Goal: Task Accomplishment & Management: Manage account settings

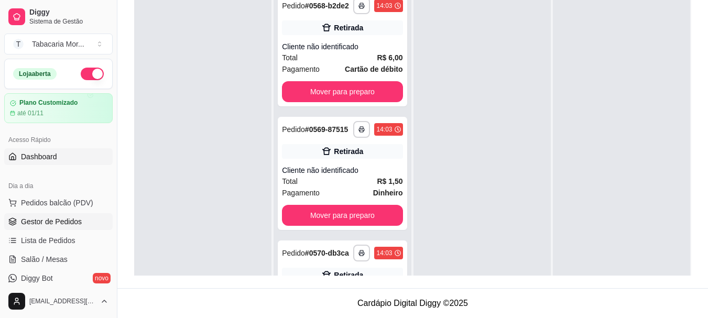
click at [47, 156] on span "Dashboard" at bounding box center [39, 157] width 36 height 10
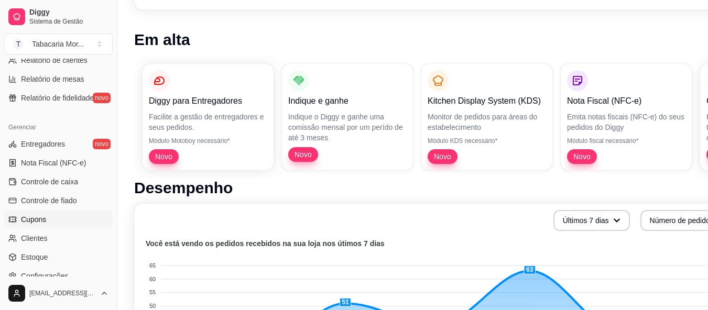
scroll to position [420, 0]
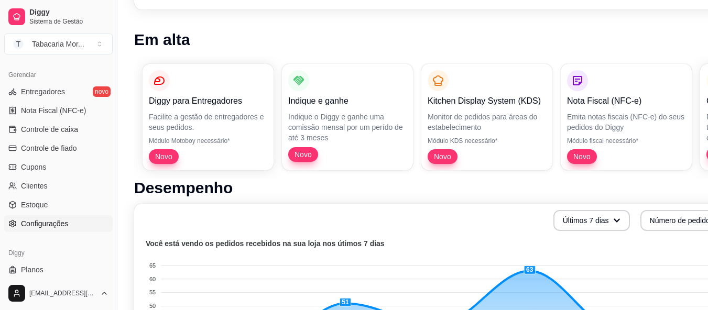
click at [66, 222] on span "Configurações" at bounding box center [44, 224] width 47 height 10
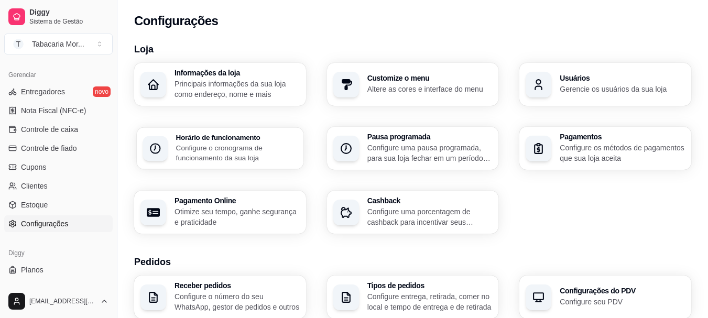
click at [187, 151] on p "Configure o cronograma de funcionamento da sua loja" at bounding box center [236, 153] width 121 height 20
click at [209, 92] on p "Principais informações da sua loja como endereço, nome e mais" at bounding box center [236, 89] width 121 height 20
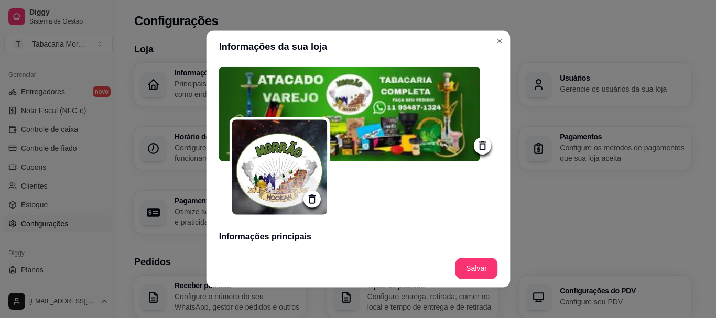
type input "Seja bem-vindo(a) a Tabacaria Morrão Hookah.Trabalhamos com artigos de tabacari…"
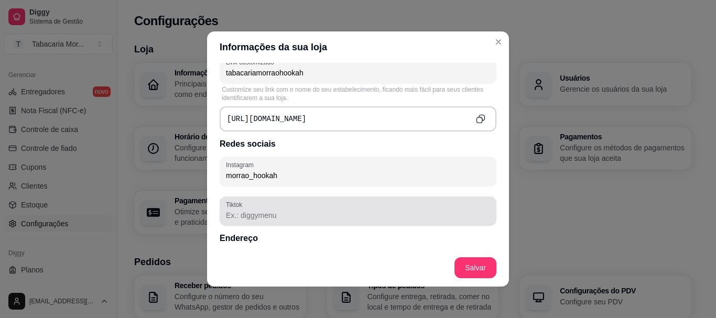
scroll to position [694, 0]
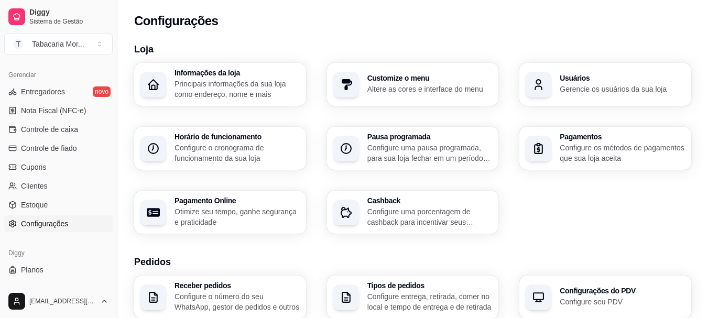
click at [409, 88] on p "Altere as cores e interface do menu" at bounding box center [430, 89] width 125 height 10
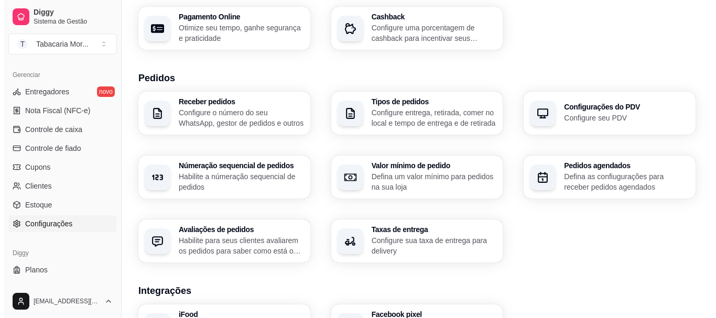
scroll to position [210, 0]
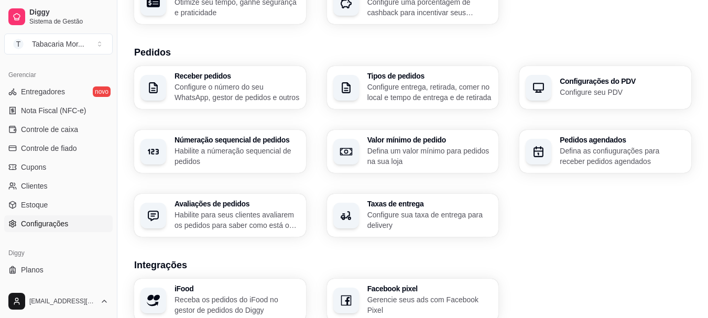
click at [441, 134] on div "Receber pedidos Configure o número do seu WhatsApp, gestor de pedidos e outros …" at bounding box center [412, 151] width 557 height 171
click at [435, 96] on p "Configure entrega, retirada, comer no local e tempo de entrega e de retirada" at bounding box center [430, 92] width 122 height 20
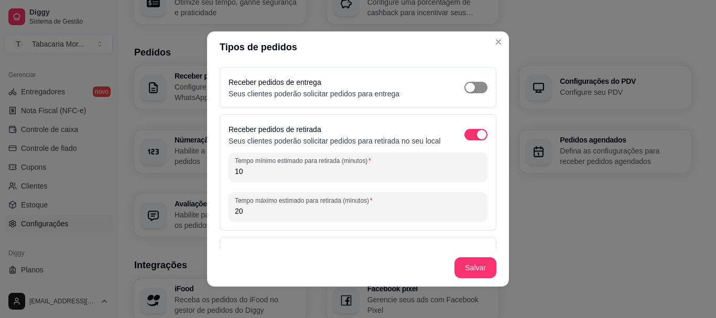
click at [465, 84] on button "button" at bounding box center [476, 88] width 23 height 12
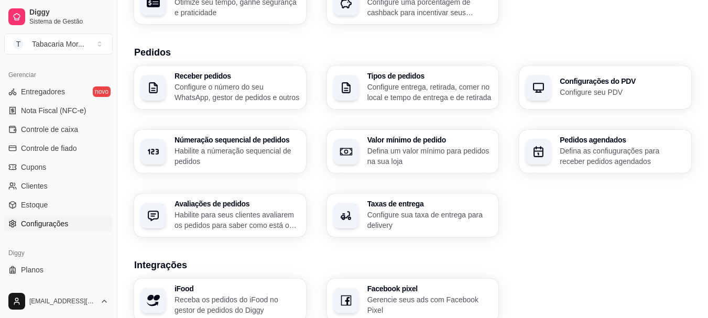
click at [245, 156] on p "Habilite a númeração sequencial de pedidos" at bounding box center [237, 156] width 125 height 21
click at [190, 98] on p "Configure o número do seu WhatsApp, gestor de pedidos e outros" at bounding box center [236, 92] width 121 height 20
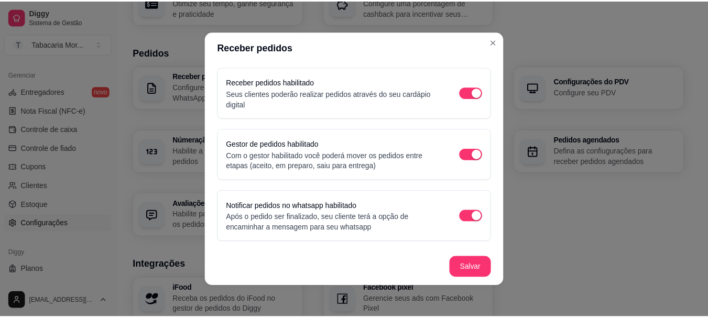
scroll to position [99, 0]
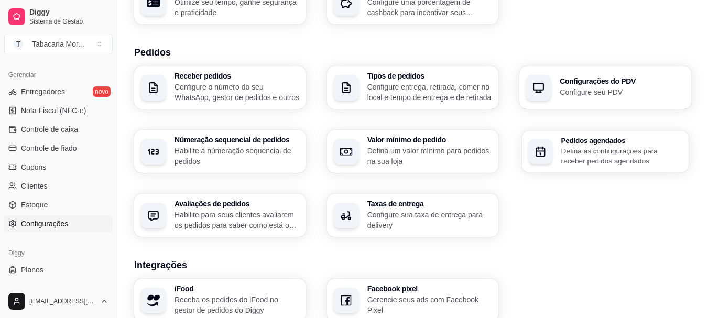
click at [603, 148] on p "Defina as confiugurações para receber pedidos agendados" at bounding box center [622, 156] width 121 height 20
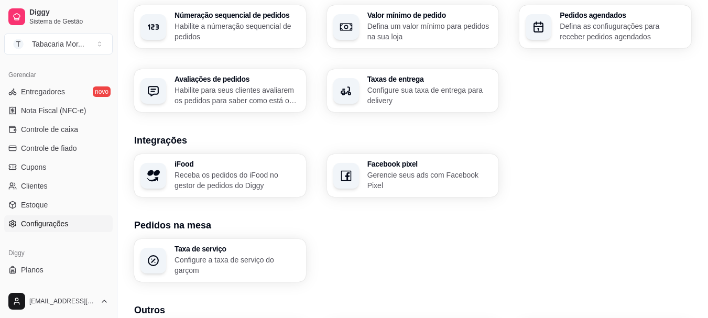
scroll to position [416, 0]
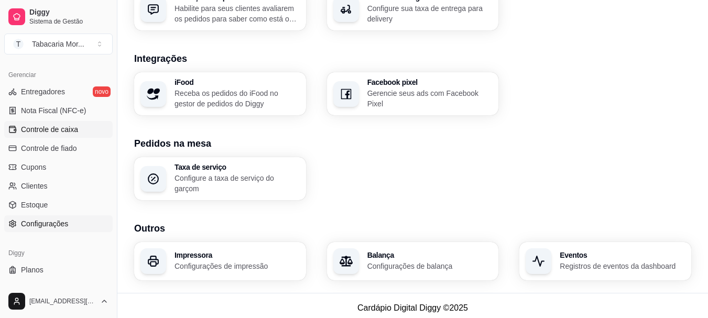
click at [44, 127] on span "Controle de caixa" at bounding box center [49, 129] width 57 height 10
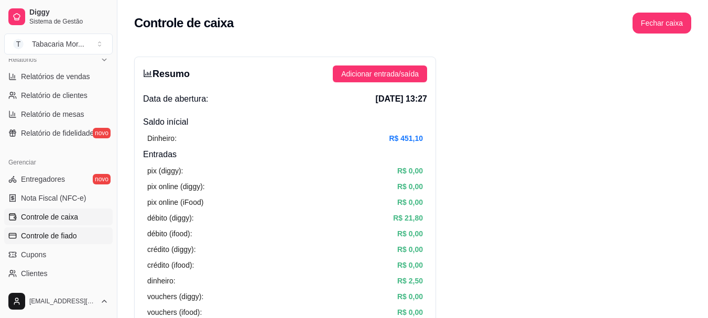
scroll to position [157, 0]
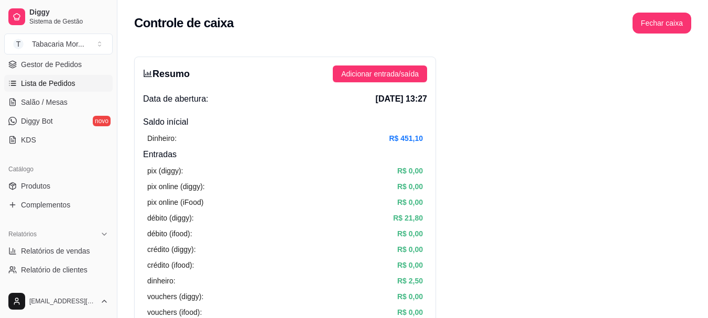
click at [39, 84] on span "Lista de Pedidos" at bounding box center [48, 83] width 55 height 10
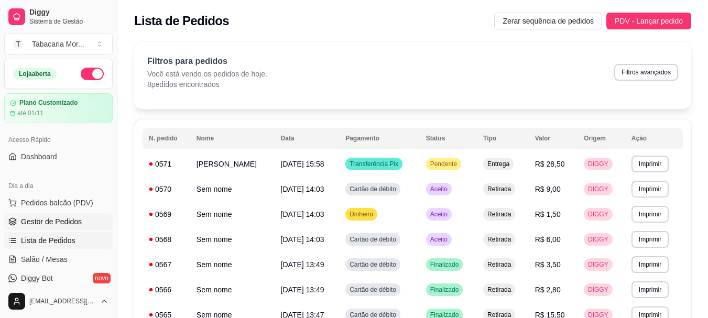
click at [73, 219] on span "Gestor de Pedidos" at bounding box center [51, 222] width 61 height 10
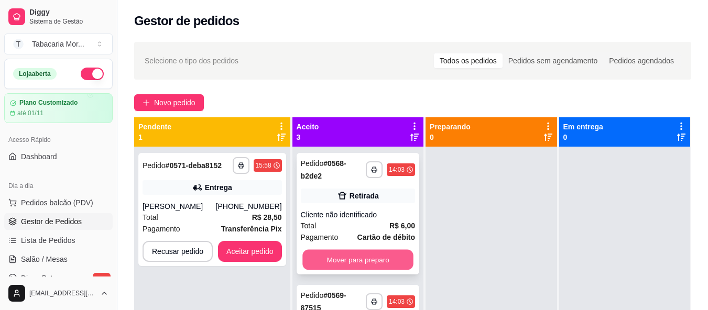
click at [361, 265] on button "Mover para preparo" at bounding box center [358, 260] width 111 height 20
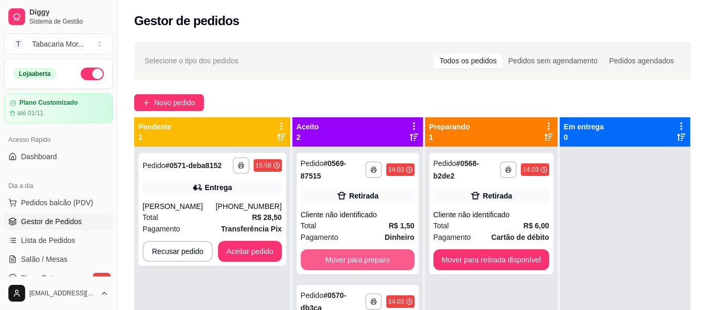
click at [361, 264] on button "Mover para preparo" at bounding box center [358, 260] width 114 height 21
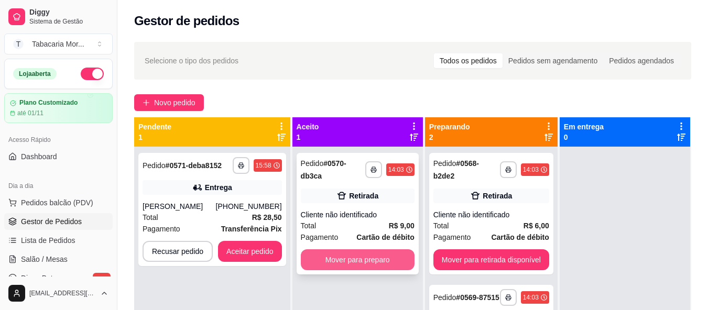
click at [363, 263] on button "Mover para preparo" at bounding box center [358, 260] width 114 height 21
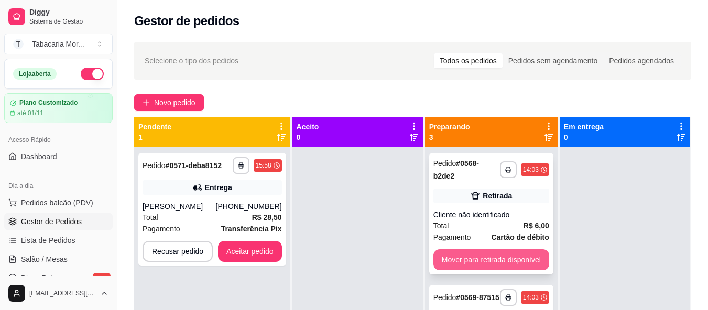
click at [457, 259] on button "Mover para retirada disponível" at bounding box center [492, 260] width 116 height 21
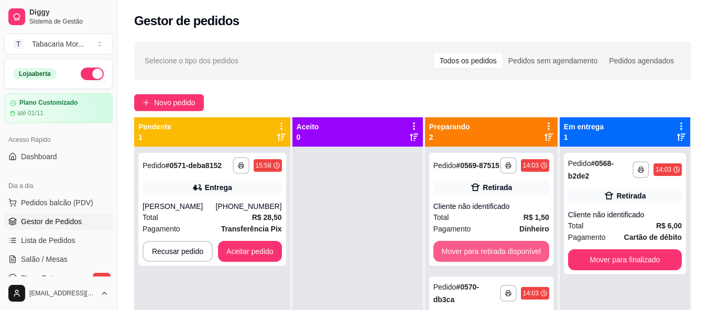
click at [456, 259] on button "Mover para retirada disponível" at bounding box center [492, 251] width 116 height 21
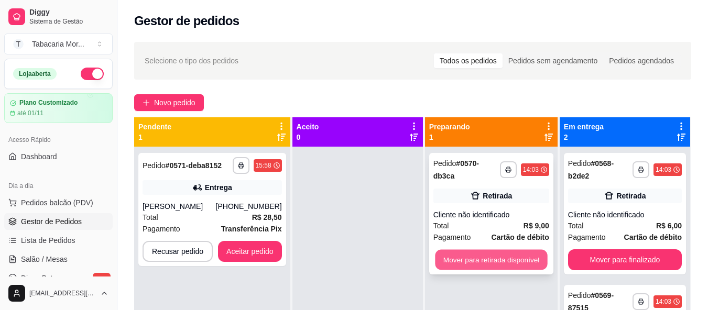
click at [464, 257] on button "Mover para retirada disponível" at bounding box center [491, 260] width 112 height 20
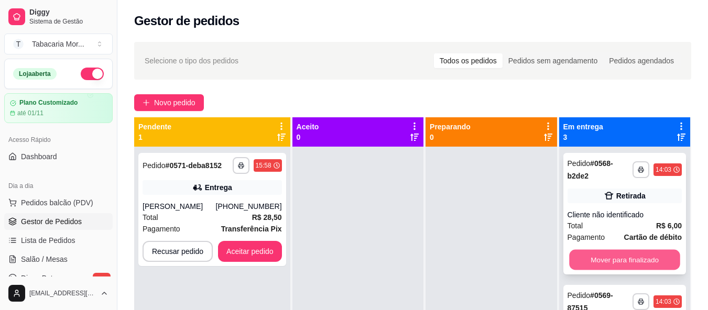
click at [620, 259] on button "Mover para finalizado" at bounding box center [625, 260] width 111 height 20
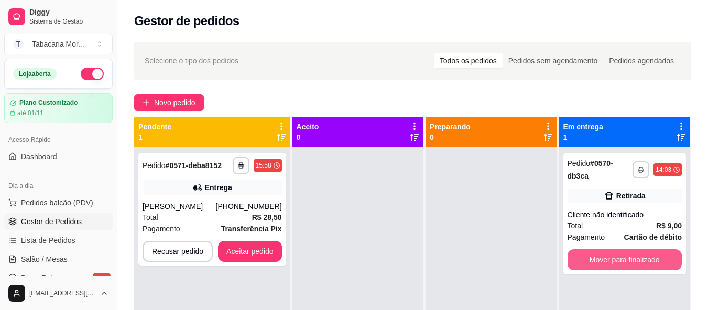
click at [620, 259] on button "Mover para finalizado" at bounding box center [625, 260] width 114 height 21
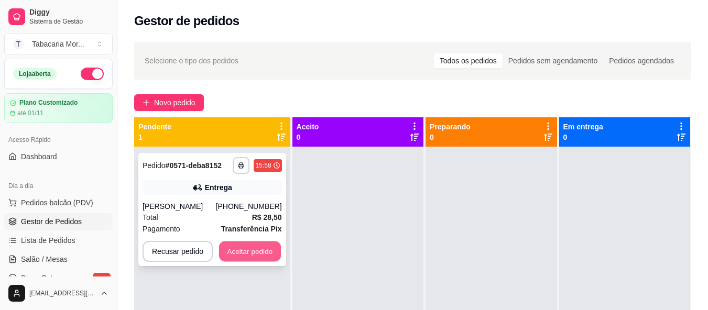
click at [262, 246] on button "Aceitar pedido" at bounding box center [250, 252] width 62 height 20
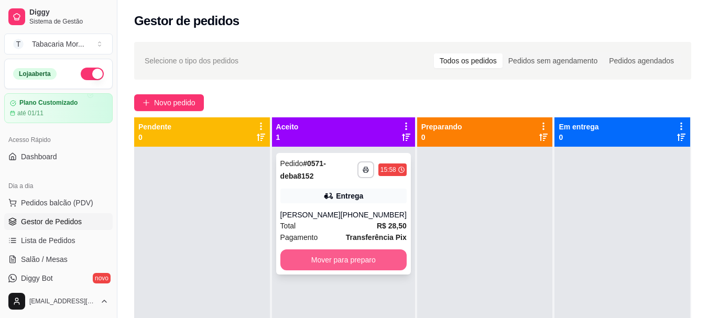
click at [378, 263] on button "Mover para preparo" at bounding box center [344, 260] width 126 height 21
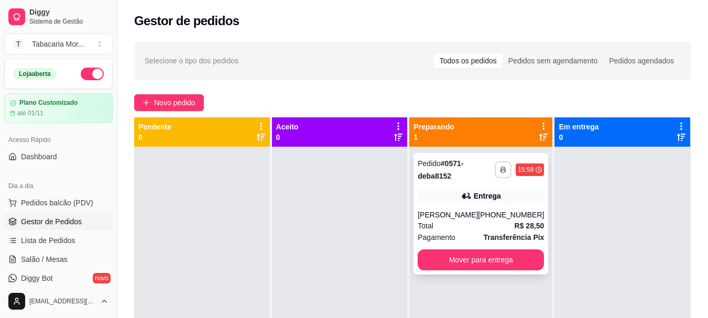
click at [497, 165] on button "button" at bounding box center [503, 170] width 17 height 17
click at [484, 205] on button "IMPRESSORA" at bounding box center [468, 206] width 73 height 16
click at [500, 168] on icon "button" at bounding box center [503, 170] width 6 height 6
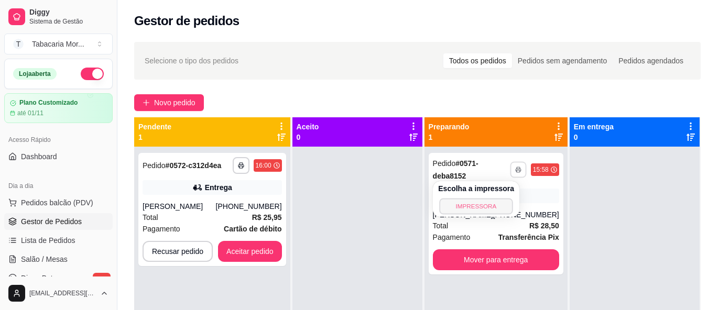
click at [474, 207] on button "IMPRESSORA" at bounding box center [475, 206] width 73 height 16
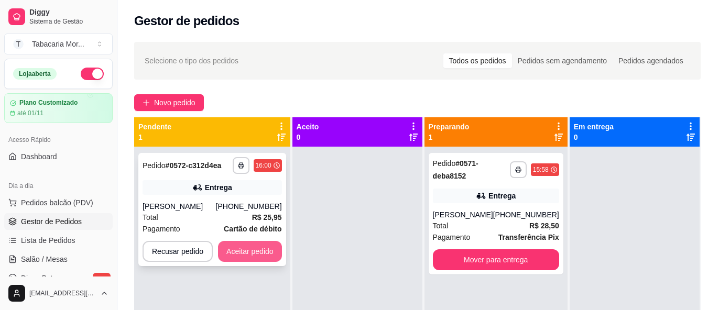
click at [266, 248] on button "Aceitar pedido" at bounding box center [250, 251] width 64 height 21
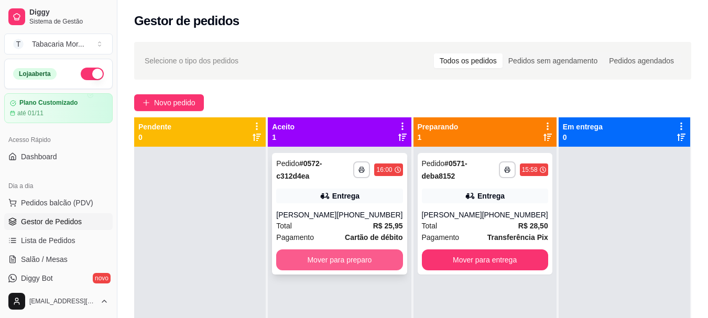
click at [316, 254] on button "Mover para preparo" at bounding box center [339, 260] width 126 height 21
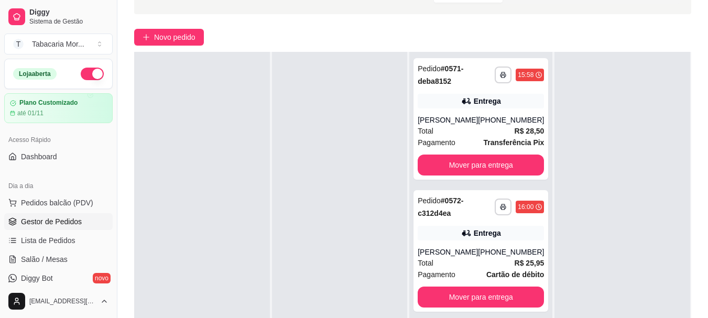
scroll to position [160, 0]
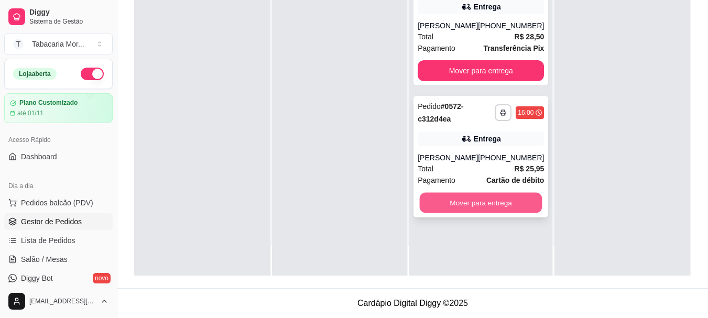
click at [497, 201] on button "Mover para entrega" at bounding box center [481, 203] width 123 height 20
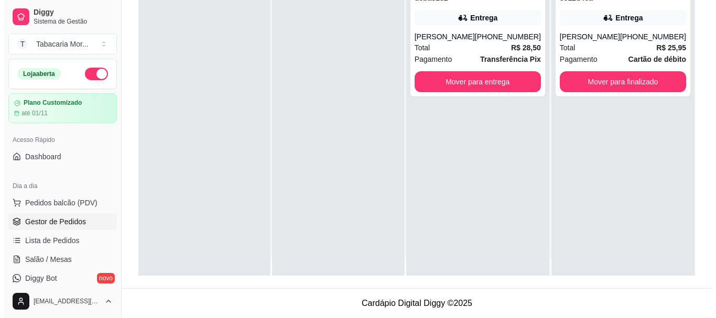
scroll to position [0, 0]
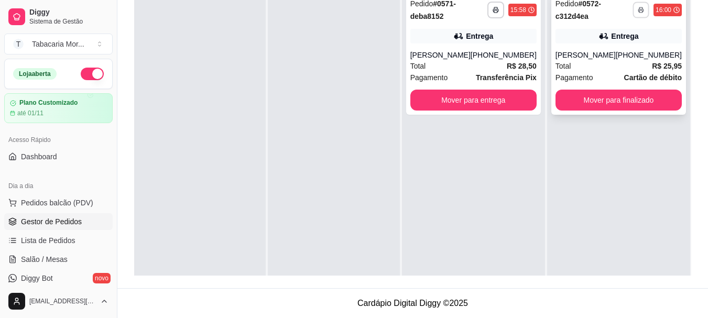
click at [637, 6] on button "button" at bounding box center [641, 10] width 16 height 16
click at [614, 50] on button "IMPRESSORA" at bounding box center [605, 46] width 73 height 16
click at [633, 16] on button "button" at bounding box center [641, 10] width 16 height 16
click at [601, 47] on button "IMPRESSORA" at bounding box center [606, 46] width 76 height 17
click at [420, 70] on span "Total" at bounding box center [419, 66] width 16 height 12
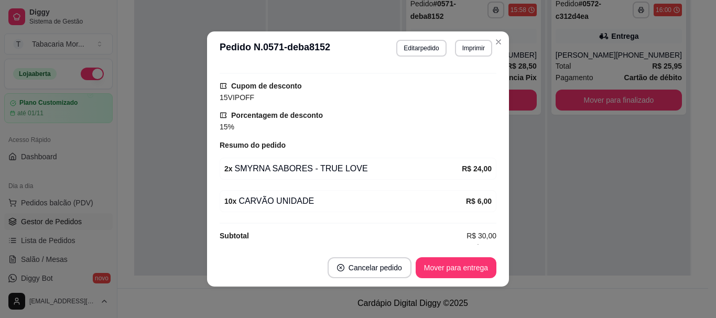
scroll to position [105, 0]
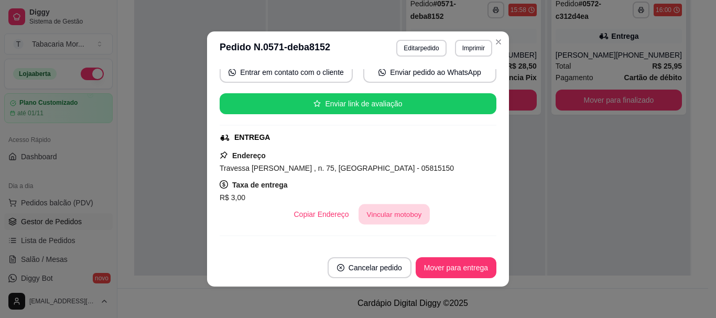
click at [393, 217] on button "Vincular motoboy" at bounding box center [394, 215] width 71 height 20
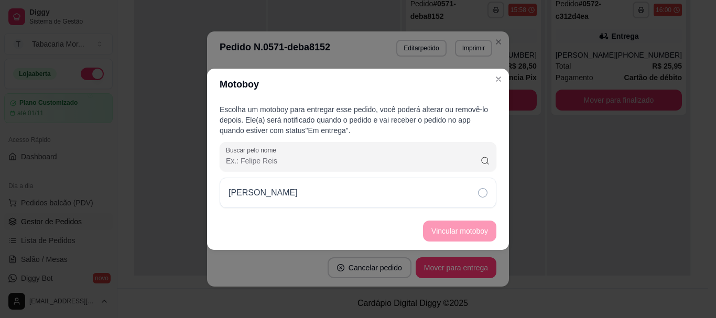
click at [447, 197] on div "[PERSON_NAME]" at bounding box center [358, 193] width 277 height 30
click at [484, 221] on button "Vincular motoboy" at bounding box center [459, 231] width 73 height 21
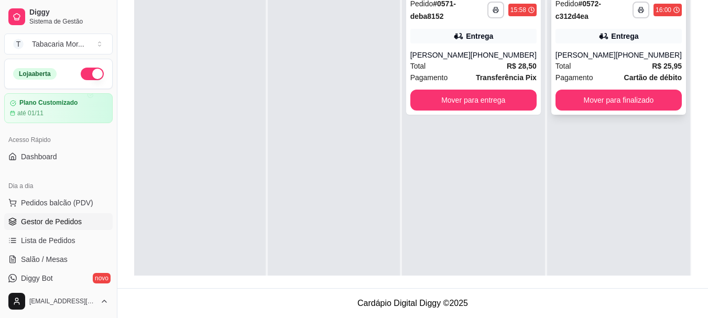
click at [594, 44] on div "**********" at bounding box center [619, 54] width 135 height 122
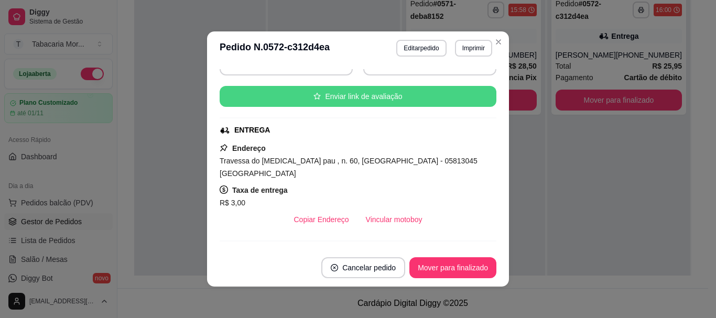
scroll to position [210, 0]
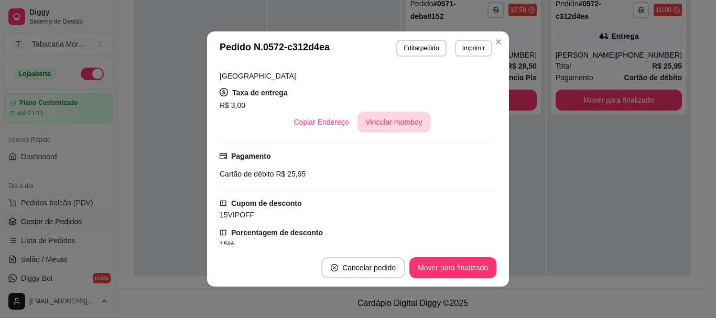
click at [388, 112] on button "Vincular motoboy" at bounding box center [394, 122] width 73 height 21
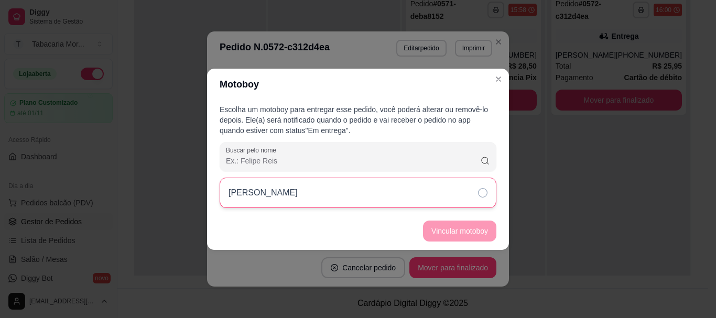
click at [477, 194] on div "[PERSON_NAME]" at bounding box center [358, 193] width 277 height 30
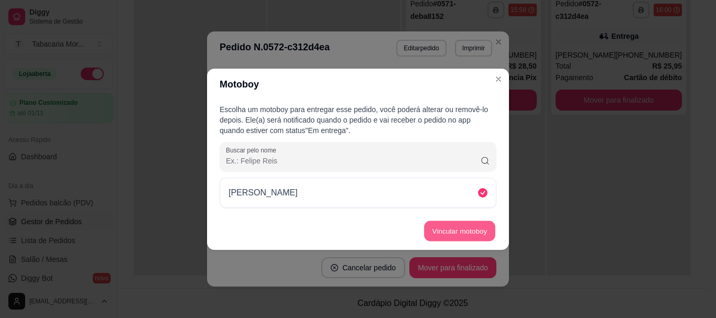
click at [475, 236] on button "Vincular motoboy" at bounding box center [459, 231] width 71 height 20
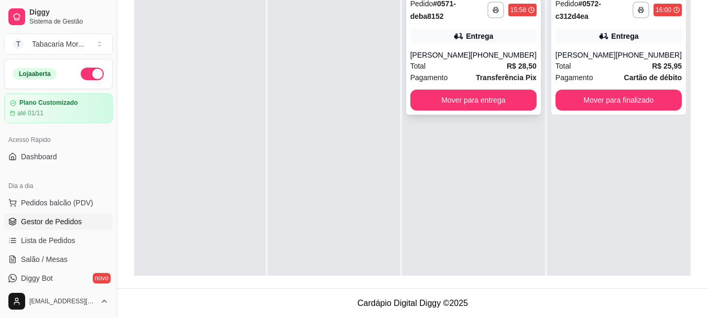
click at [468, 49] on div "**********" at bounding box center [473, 54] width 135 height 122
click at [634, 57] on div "[PHONE_NUMBER]" at bounding box center [649, 55] width 66 height 10
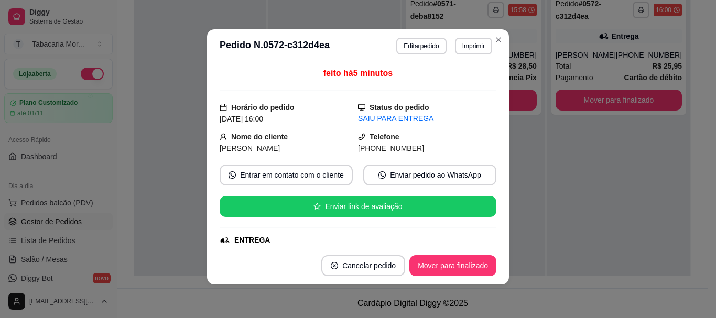
scroll to position [157, 0]
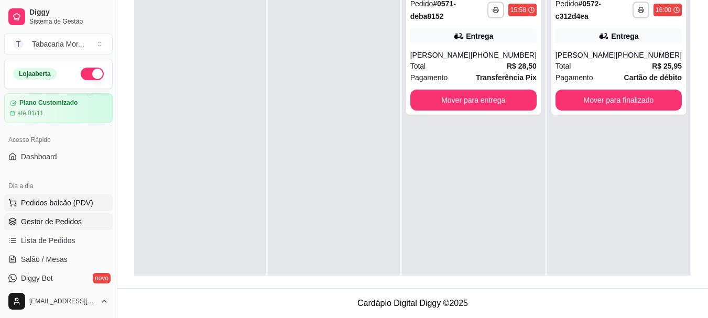
click at [66, 207] on span "Pedidos balcão (PDV)" at bounding box center [57, 203] width 72 height 10
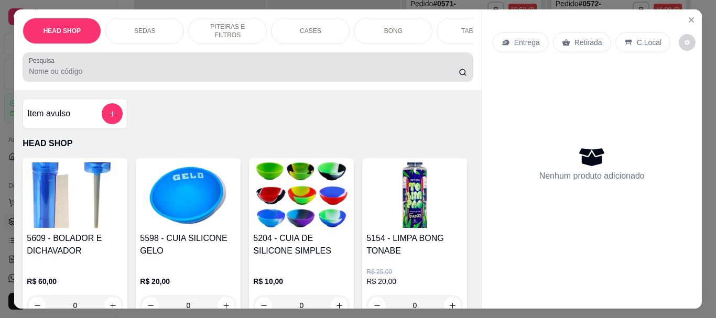
click at [62, 82] on div "Pesquisa" at bounding box center [248, 66] width 450 height 29
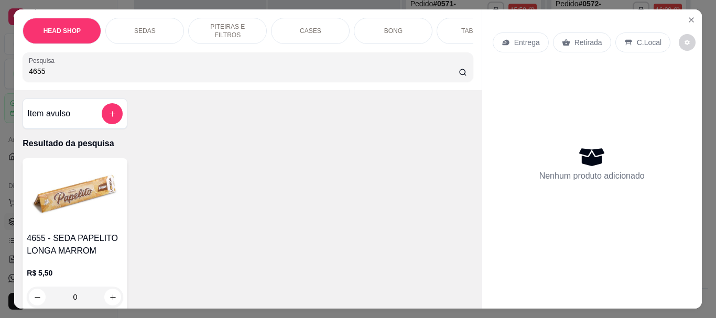
type input "4655"
click at [71, 222] on img at bounding box center [75, 196] width 96 height 66
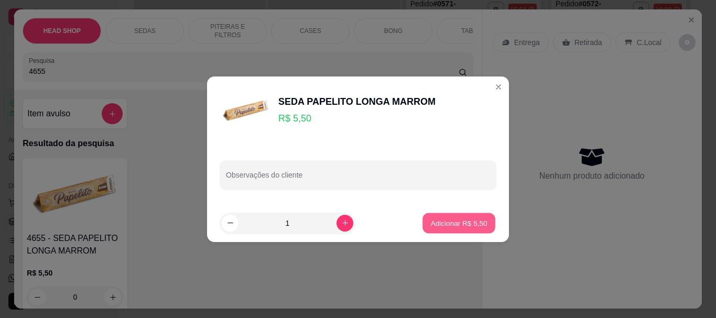
click at [472, 222] on p "Adicionar R$ 5,50" at bounding box center [459, 223] width 57 height 10
type input "1"
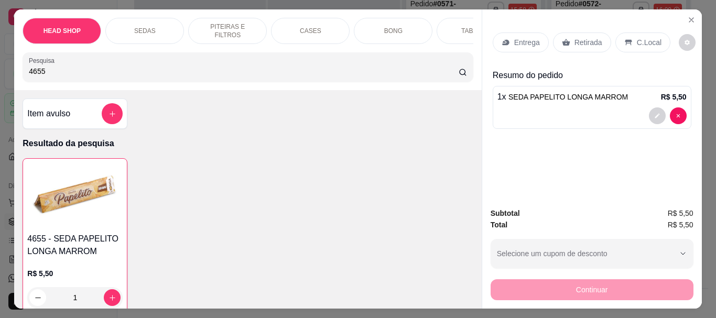
click at [583, 38] on p "Retirada" at bounding box center [589, 42] width 28 height 10
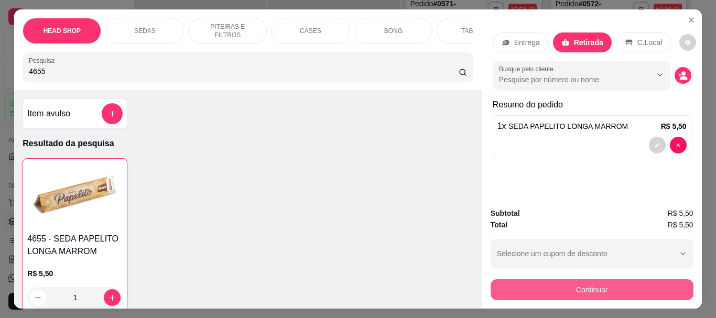
click at [548, 283] on button "Continuar" at bounding box center [592, 290] width 203 height 21
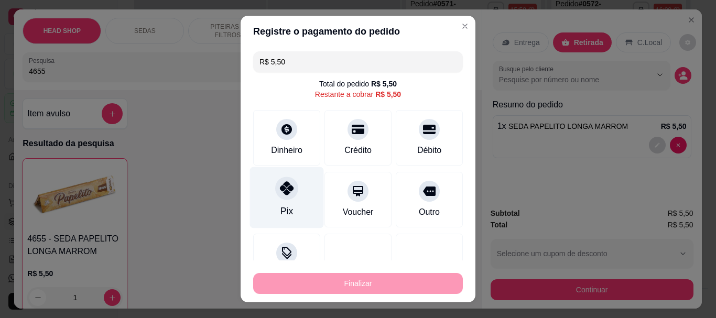
click at [287, 198] on div "Pix" at bounding box center [287, 197] width 74 height 61
type input "R$ 0,00"
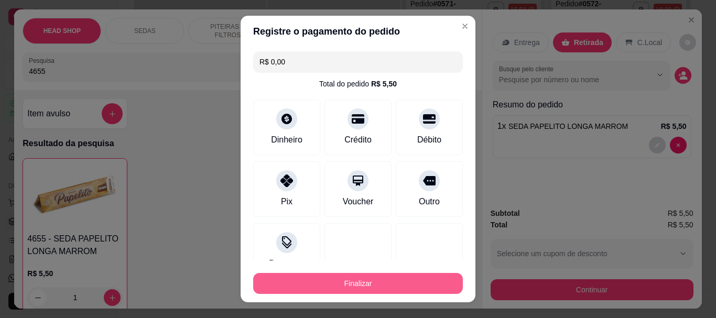
click at [359, 281] on button "Finalizar" at bounding box center [358, 283] width 210 height 21
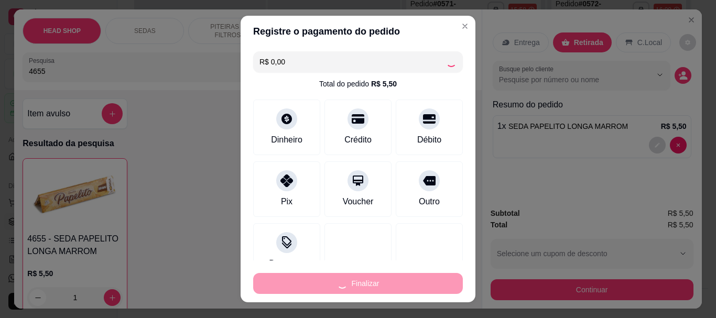
type input "0"
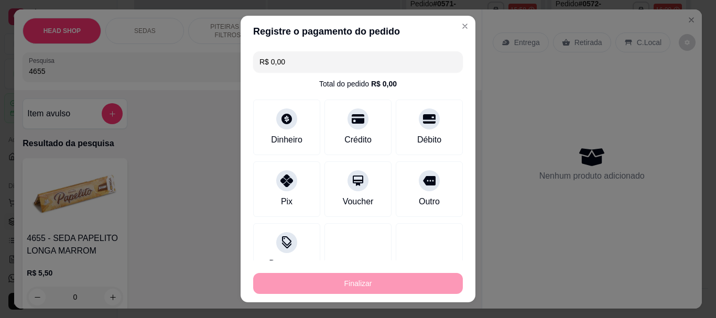
type input "-R$ 5,50"
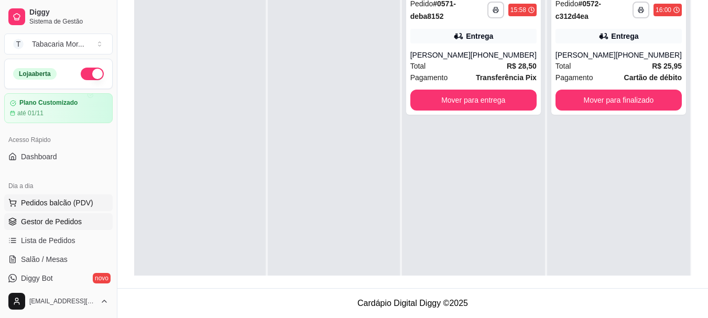
click at [62, 205] on span "Pedidos balcão (PDV)" at bounding box center [57, 203] width 72 height 10
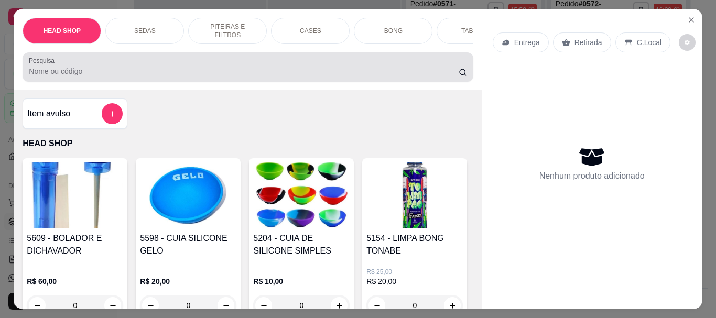
click at [109, 65] on div at bounding box center [248, 67] width 438 height 21
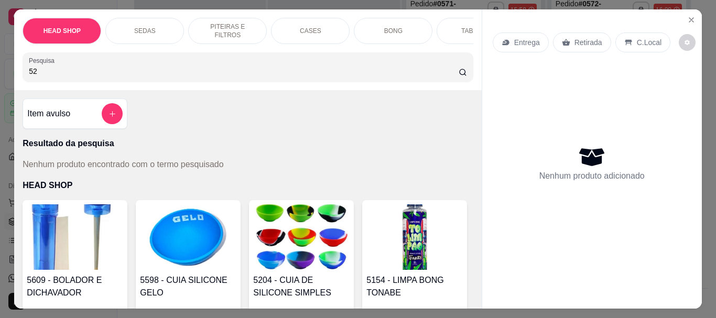
type input "5"
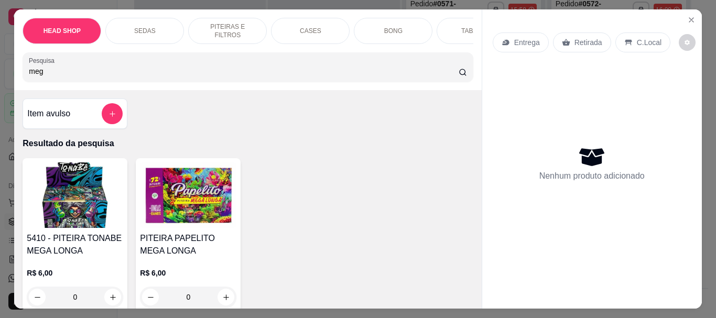
type input "meg"
click at [208, 213] on img at bounding box center [188, 196] width 96 height 66
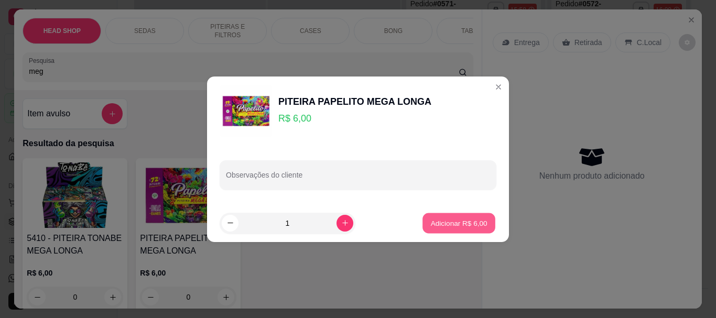
click at [479, 222] on p "Adicionar R$ 6,00" at bounding box center [459, 223] width 57 height 10
type input "1"
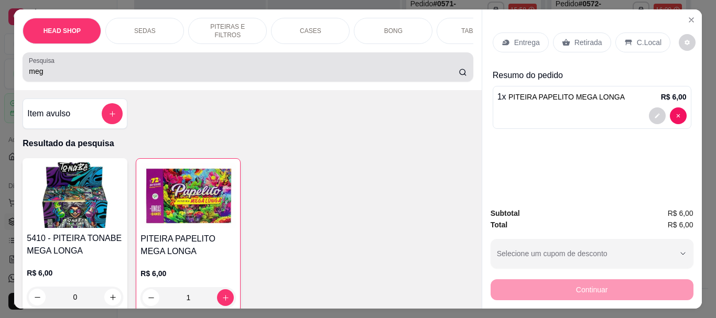
click at [103, 62] on div "meg" at bounding box center [248, 67] width 438 height 21
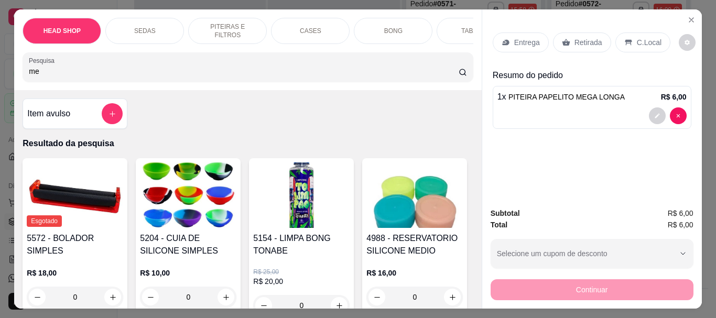
type input "m"
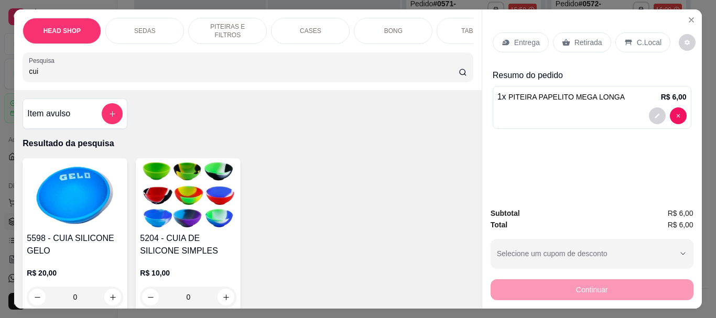
type input "cui"
click at [199, 209] on img at bounding box center [188, 196] width 96 height 66
click at [435, 226] on p "Adicionar R$ 10,00" at bounding box center [457, 223] width 62 height 10
type input "1"
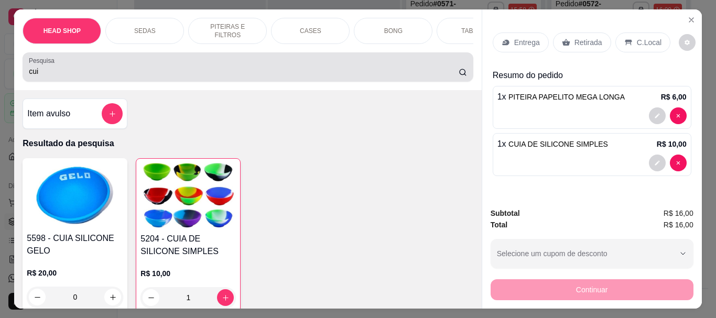
click at [92, 61] on div "cui" at bounding box center [248, 67] width 438 height 21
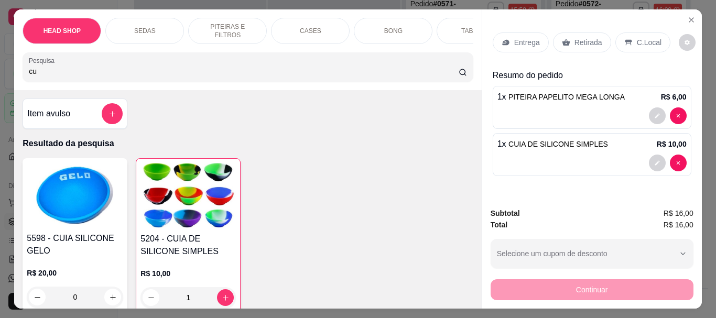
type input "c"
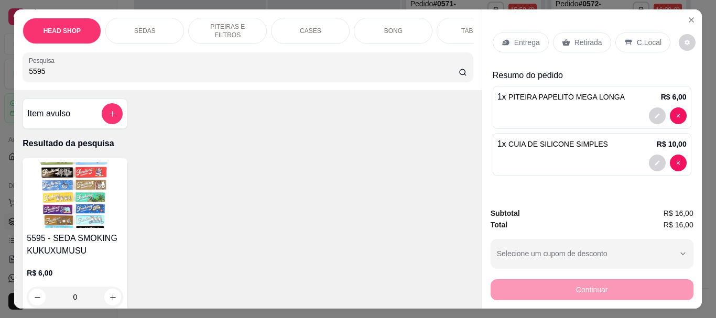
type input "5595"
click at [45, 225] on img at bounding box center [75, 196] width 96 height 66
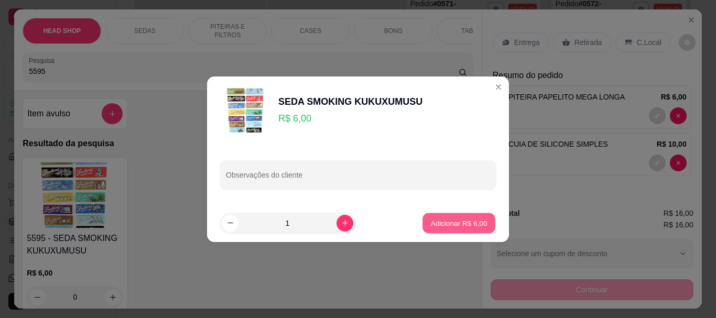
click at [447, 215] on button "Adicionar R$ 6,00" at bounding box center [459, 223] width 73 height 20
type input "1"
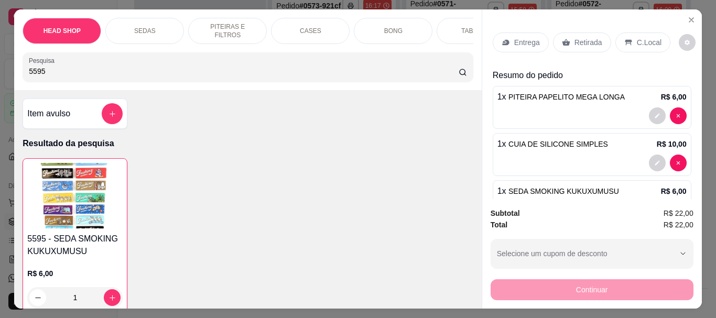
click at [591, 39] on p "Retirada" at bounding box center [589, 42] width 28 height 10
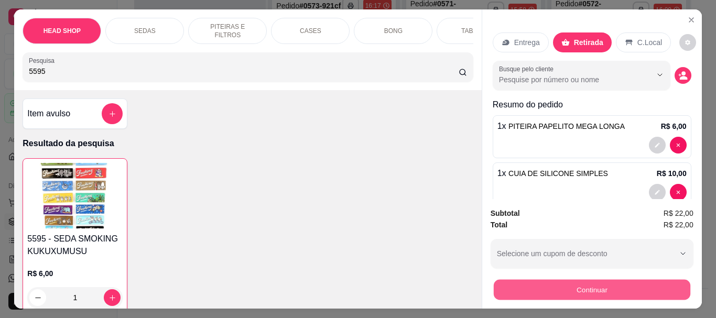
click at [605, 281] on button "Continuar" at bounding box center [591, 290] width 197 height 20
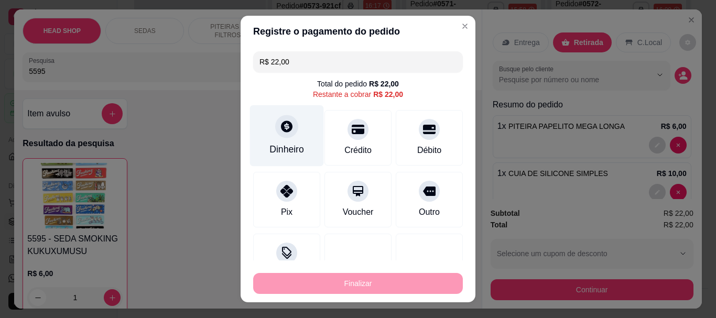
click at [275, 145] on div "Dinheiro" at bounding box center [287, 150] width 35 height 14
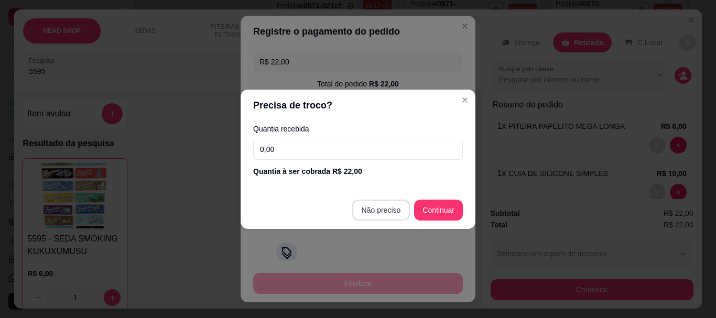
type input "R$ 0,00"
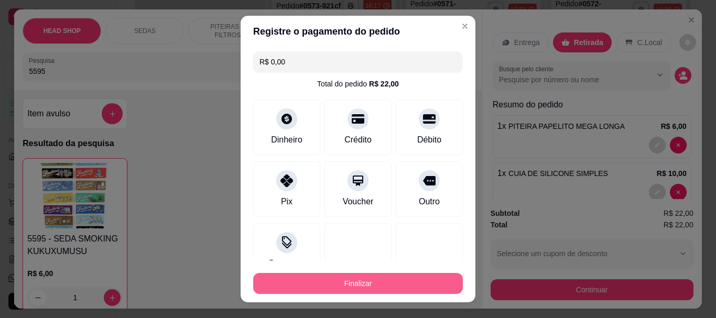
click at [410, 283] on button "Finalizar" at bounding box center [358, 283] width 210 height 21
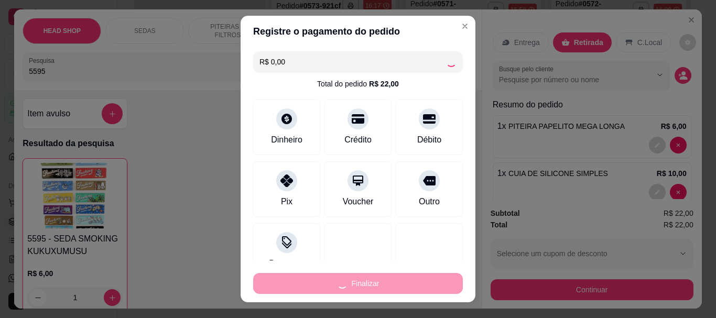
type input "0"
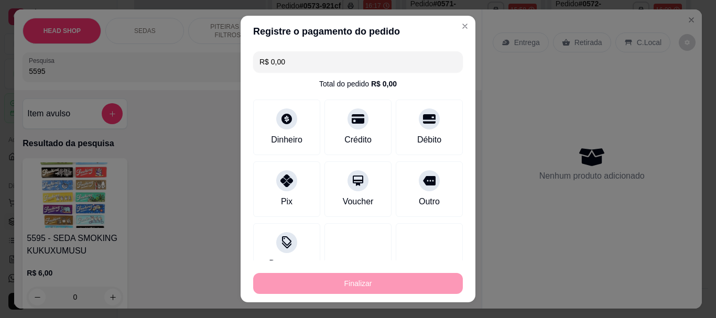
type input "-R$ 22,00"
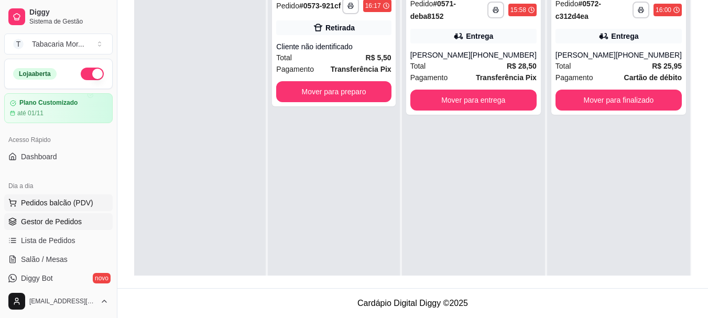
click at [53, 208] on button "Pedidos balcão (PDV)" at bounding box center [58, 203] width 109 height 17
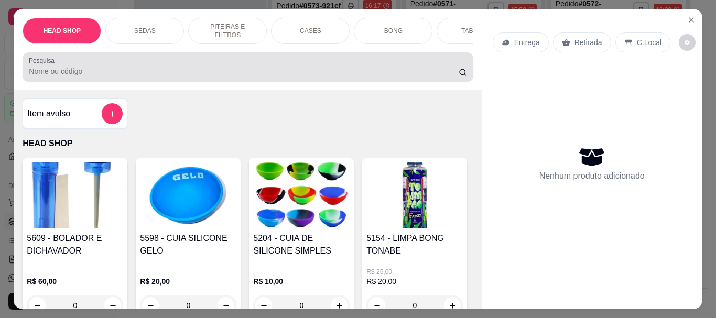
click at [96, 82] on div "Pesquisa" at bounding box center [248, 66] width 450 height 29
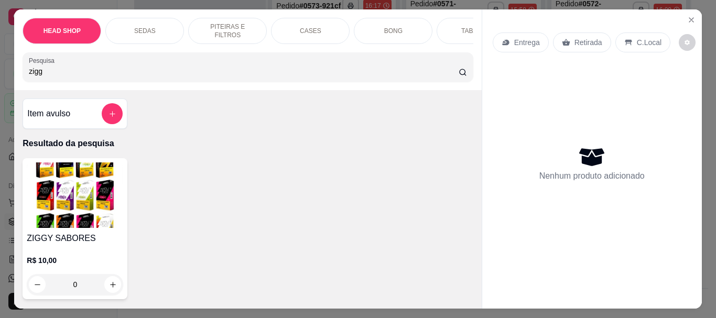
type input "zigg"
click at [80, 201] on img at bounding box center [75, 196] width 96 height 66
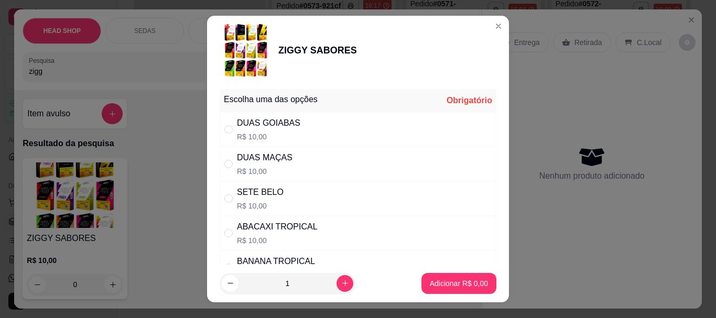
click at [295, 165] on div "DUAS MAÇAS R$ 10,00" at bounding box center [358, 164] width 277 height 35
radio input "true"
click at [450, 280] on p "Adicionar R$ 10,00" at bounding box center [457, 283] width 61 height 10
type input "1"
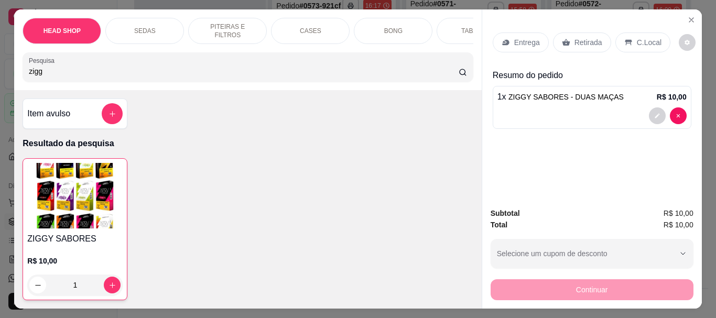
click at [575, 39] on p "Retirada" at bounding box center [589, 42] width 28 height 10
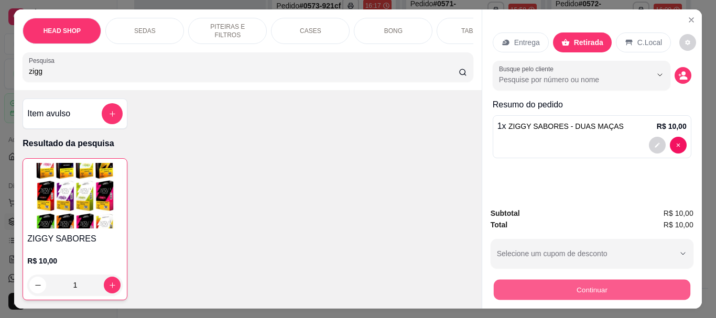
click at [549, 283] on button "Continuar" at bounding box center [591, 290] width 197 height 20
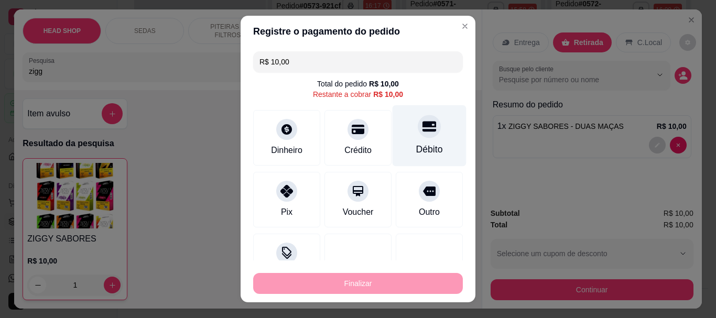
click at [418, 131] on div at bounding box center [429, 126] width 23 height 23
type input "R$ 0,00"
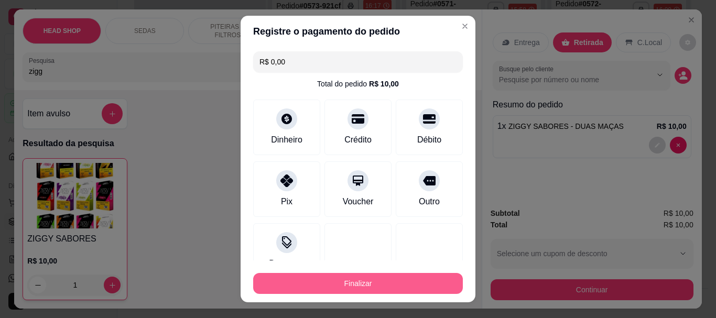
click at [434, 275] on button "Finalizar" at bounding box center [358, 283] width 210 height 21
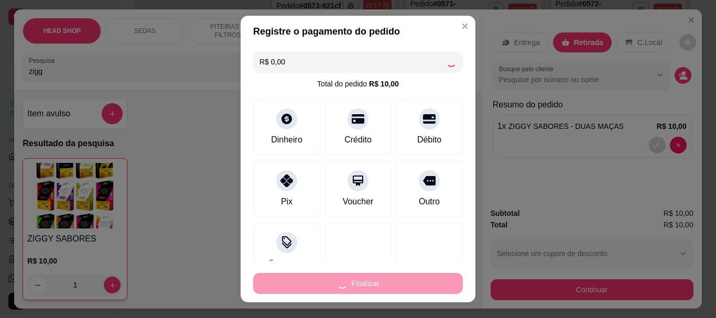
type input "0"
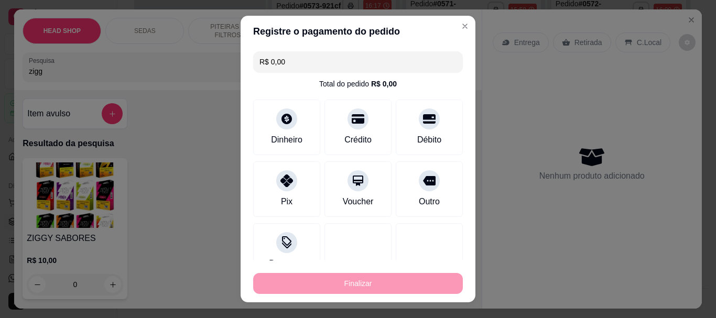
type input "-R$ 10,00"
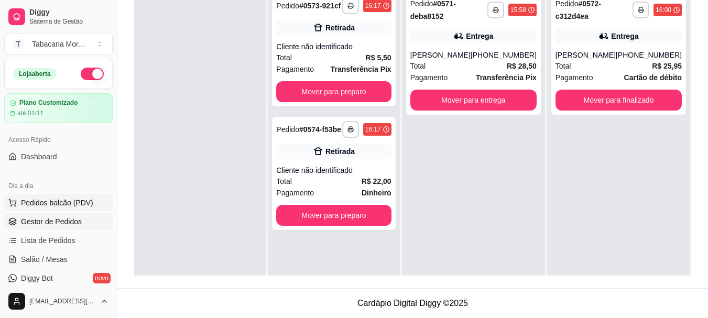
click at [46, 207] on span "Pedidos balcão (PDV)" at bounding box center [57, 203] width 72 height 10
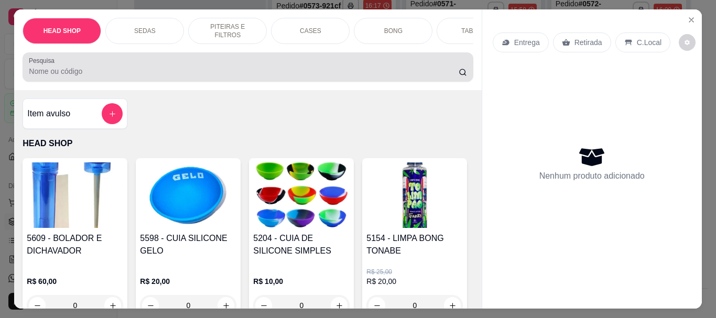
click at [59, 71] on input "Pesquisa" at bounding box center [244, 71] width 430 height 10
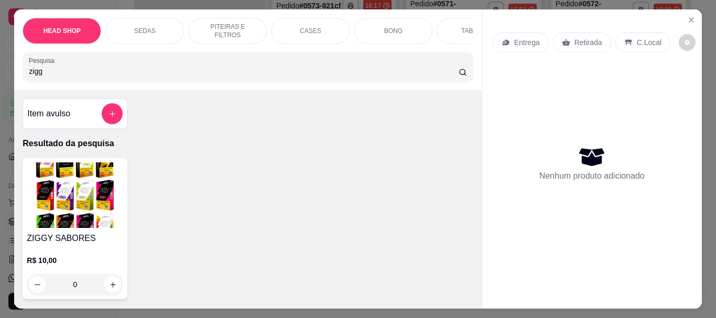
type input "zigg"
click at [88, 184] on img at bounding box center [75, 196] width 96 height 66
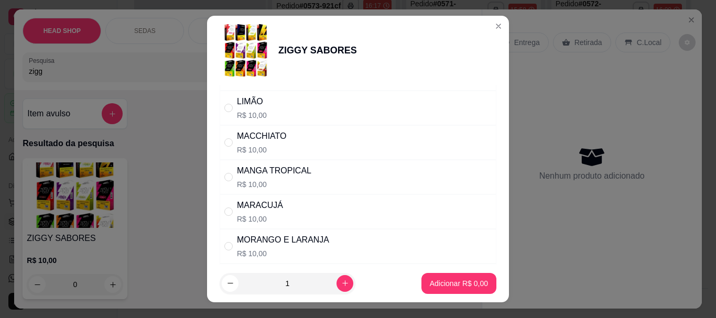
scroll to position [577, 0]
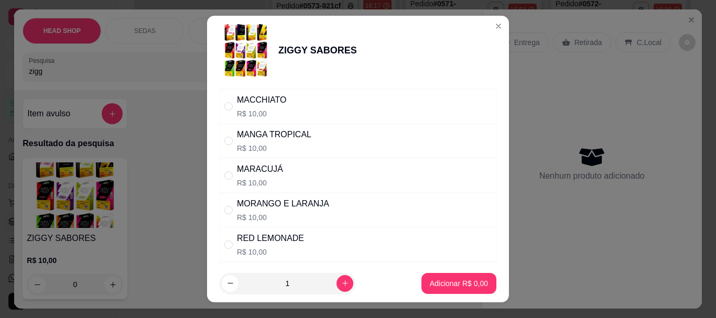
click at [279, 210] on div "MORANGO E LARANJA" at bounding box center [283, 204] width 92 height 13
radio input "true"
click at [450, 282] on p "Adicionar R$ 10,00" at bounding box center [457, 283] width 62 height 10
type input "1"
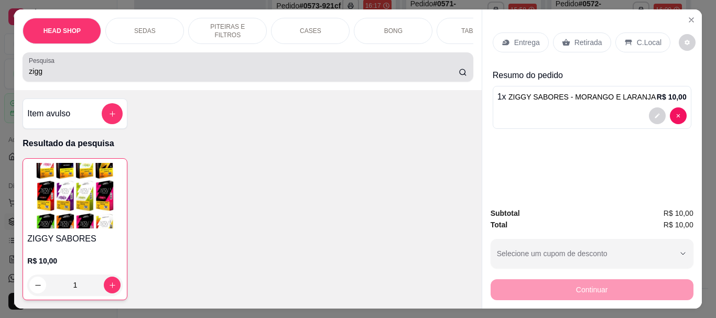
click at [58, 77] on input "zigg" at bounding box center [244, 71] width 430 height 10
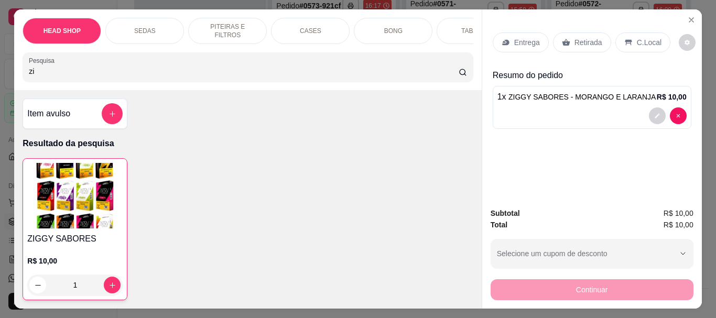
type input "z"
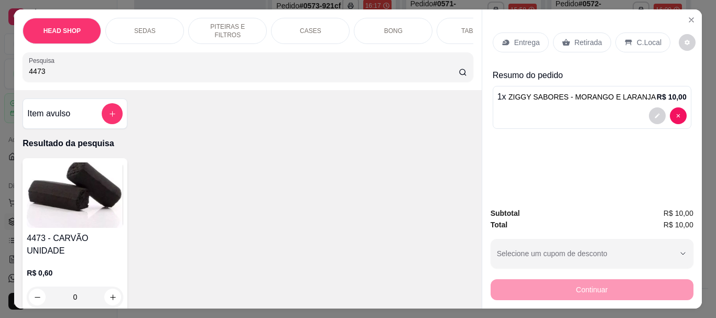
type input "4473"
click at [102, 185] on img at bounding box center [75, 196] width 96 height 66
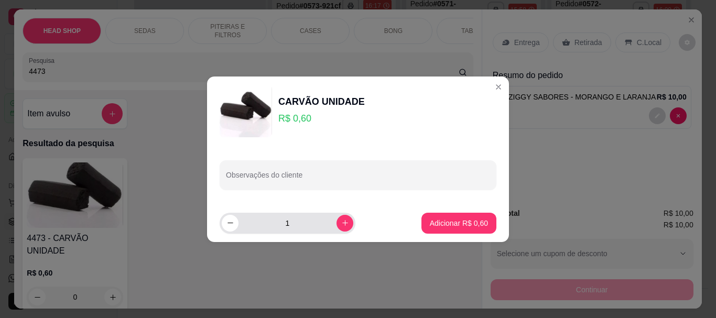
click at [343, 228] on div "1" at bounding box center [288, 223] width 132 height 21
click at [341, 225] on icon "increase-product-quantity" at bounding box center [345, 223] width 8 height 8
click at [342, 223] on icon "increase-product-quantity" at bounding box center [344, 222] width 5 height 5
click at [342, 223] on icon "increase-product-quantity" at bounding box center [345, 223] width 6 height 6
click at [342, 223] on icon "increase-product-quantity" at bounding box center [344, 222] width 5 height 5
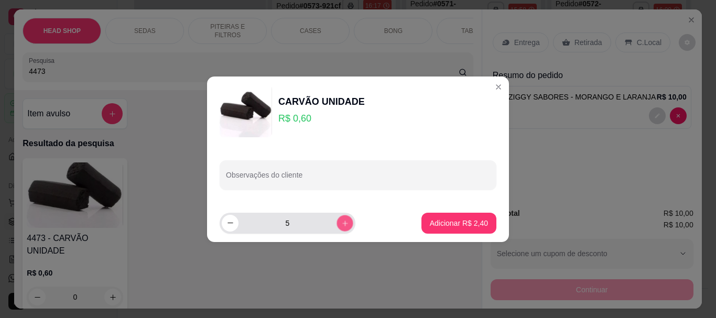
click at [342, 223] on icon "increase-product-quantity" at bounding box center [344, 222] width 5 height 5
click at [341, 223] on icon "increase-product-quantity" at bounding box center [345, 223] width 8 height 8
click at [341, 223] on button "increase-product-quantity" at bounding box center [345, 223] width 16 height 16
click at [342, 223] on button "increase-product-quantity" at bounding box center [345, 223] width 16 height 16
click at [343, 223] on button "increase-product-quantity" at bounding box center [345, 223] width 17 height 17
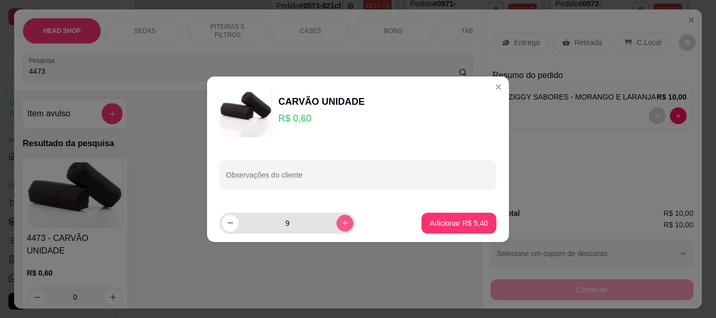
type input "10"
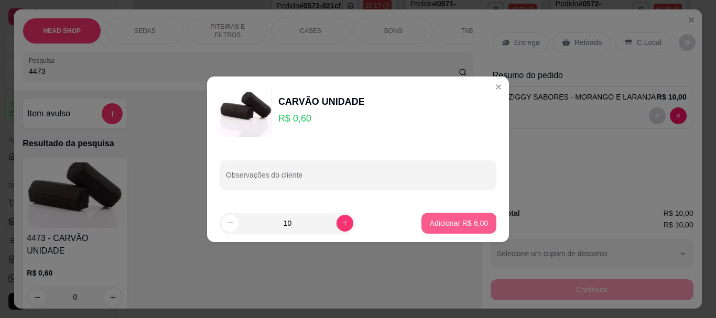
click at [451, 225] on p "Adicionar R$ 6,00" at bounding box center [459, 223] width 58 height 10
type input "10"
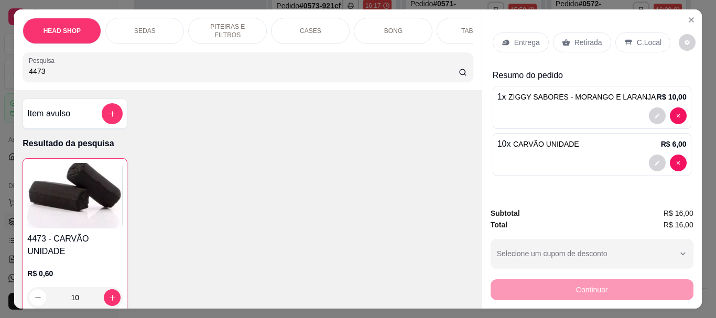
click at [582, 37] on p "Retirada" at bounding box center [589, 42] width 28 height 10
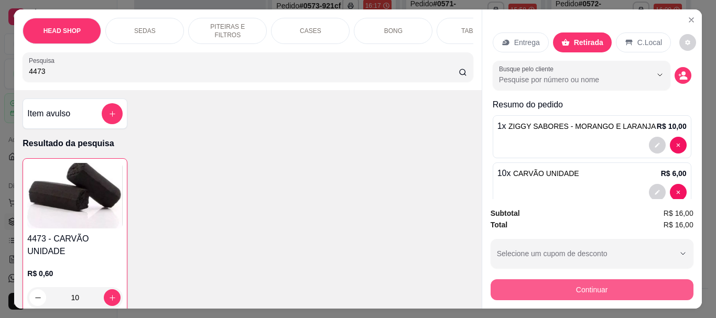
click at [595, 288] on button "Continuar" at bounding box center [592, 290] width 203 height 21
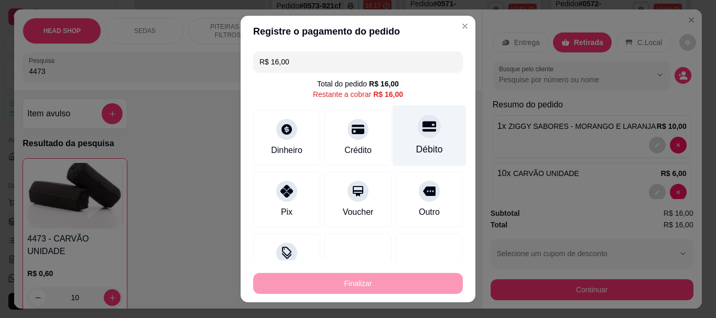
click at [412, 139] on div "Débito" at bounding box center [430, 135] width 74 height 61
type input "R$ 0,00"
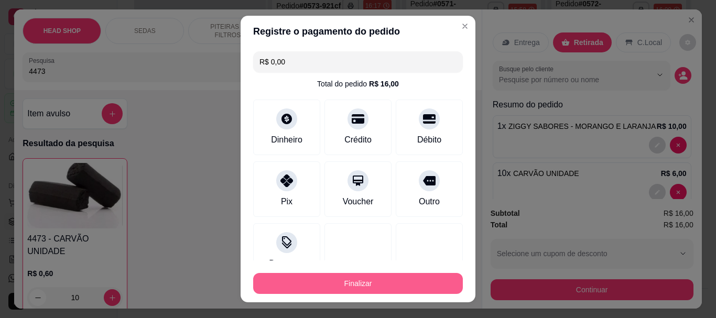
click at [406, 291] on button "Finalizar" at bounding box center [358, 283] width 210 height 21
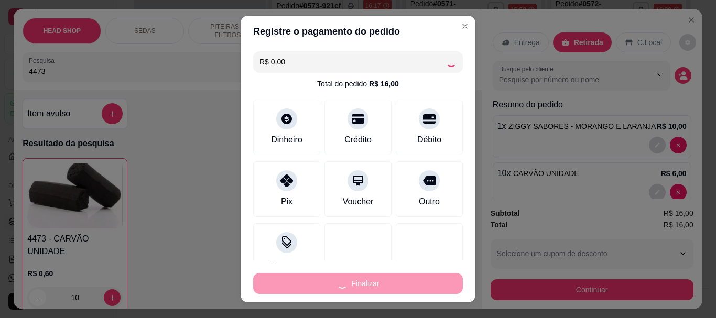
type input "0"
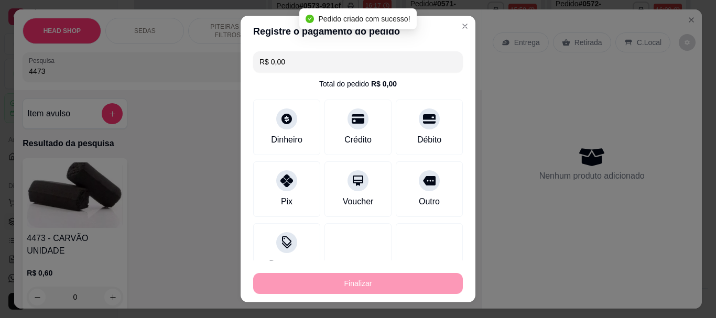
type input "-R$ 16,00"
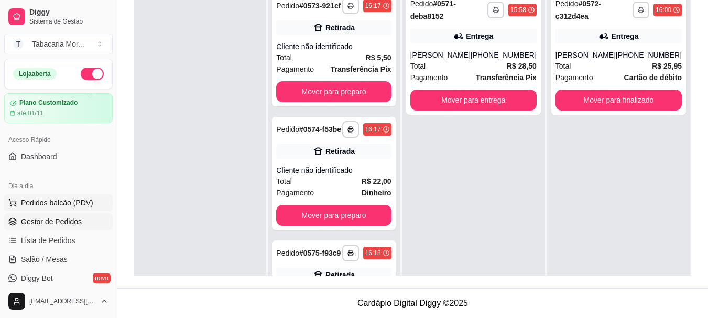
click at [73, 197] on button "Pedidos balcão (PDV)" at bounding box center [58, 203] width 109 height 17
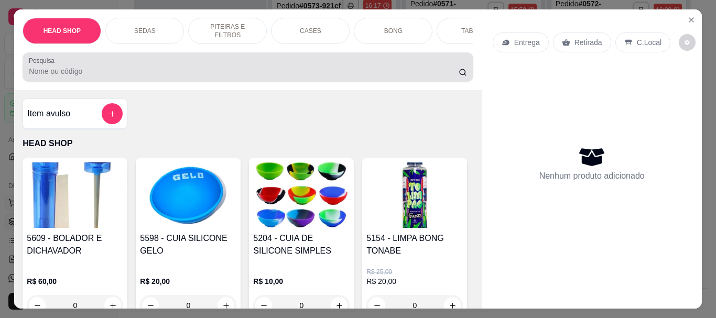
click at [91, 67] on div at bounding box center [248, 67] width 438 height 21
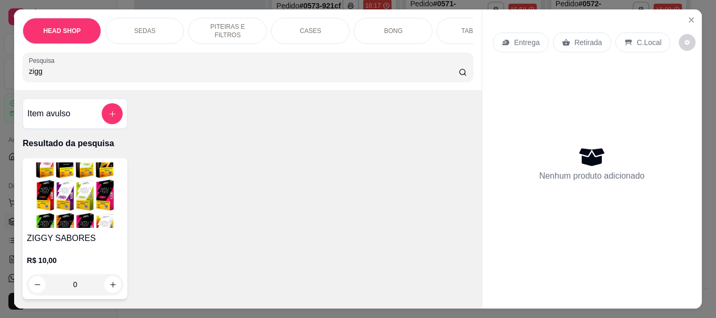
type input "zigg"
click at [68, 192] on img at bounding box center [75, 196] width 96 height 66
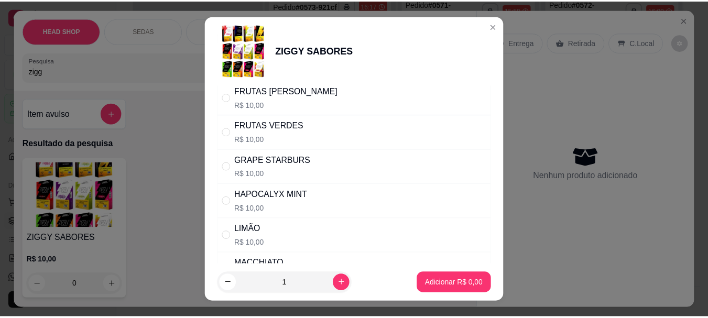
scroll to position [472, 0]
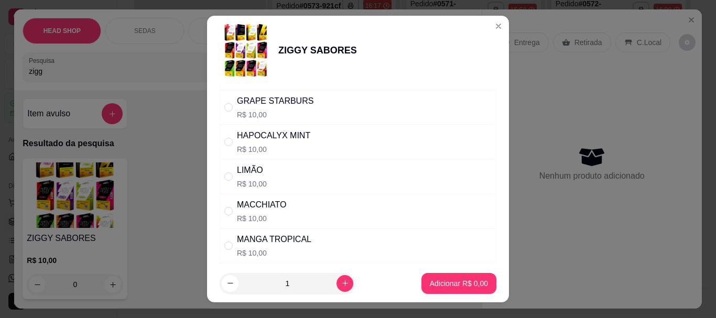
click at [243, 133] on div "HAPOCALYX MINT" at bounding box center [273, 136] width 73 height 13
radio input "true"
click at [442, 283] on p "Adicionar R$ 10,00" at bounding box center [457, 283] width 61 height 10
type input "1"
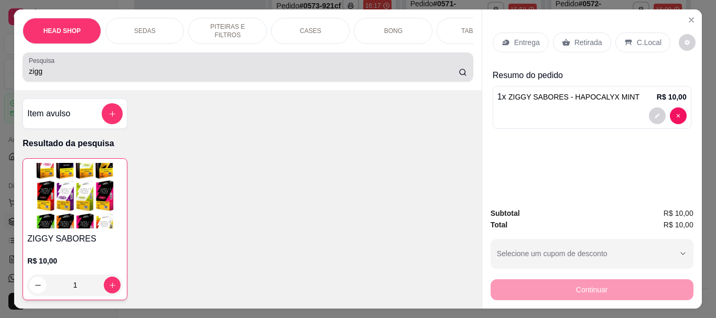
click at [80, 73] on input "zigg" at bounding box center [244, 71] width 430 height 10
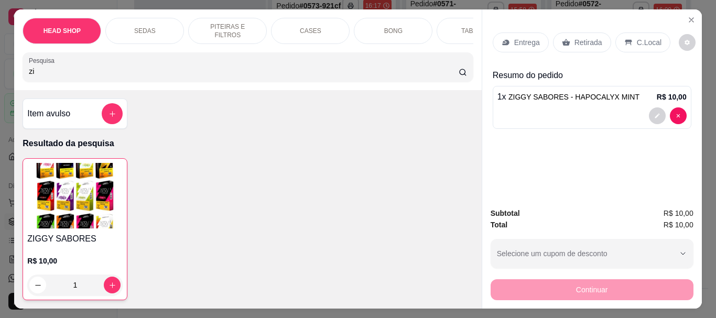
type input "z"
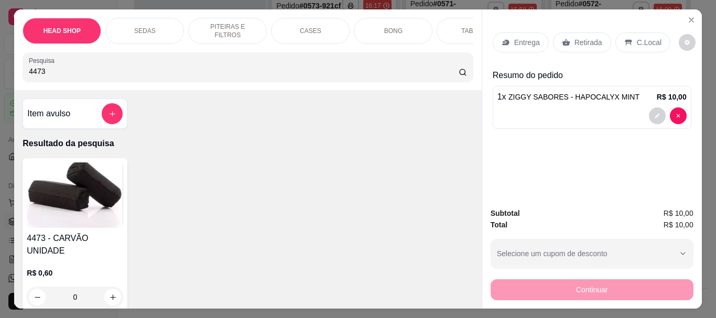
type input "4473"
click at [65, 202] on img at bounding box center [75, 196] width 96 height 66
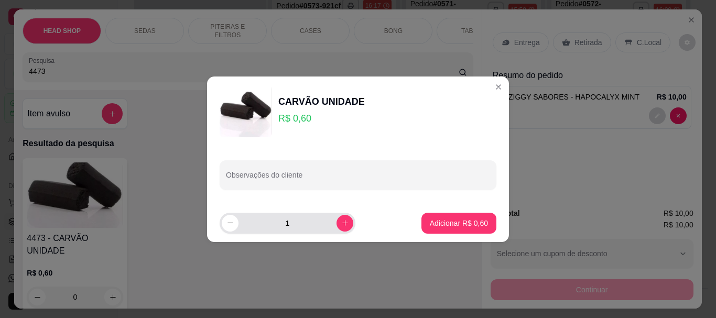
click at [303, 213] on input "1" at bounding box center [288, 223] width 98 height 21
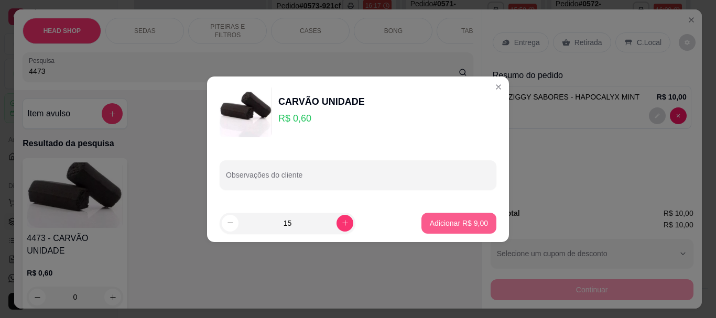
type input "15"
click at [431, 228] on p "Adicionar R$ 9,00" at bounding box center [459, 223] width 57 height 10
type input "15"
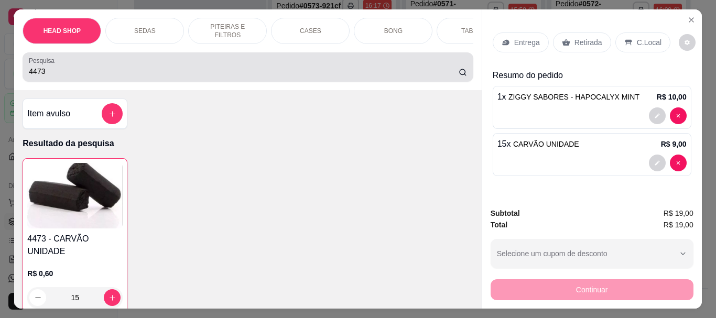
drag, startPoint x: 19, startPoint y: 72, endPoint x: 61, endPoint y: 75, distance: 42.6
click at [29, 74] on div "Pesquisa 4473" at bounding box center [248, 66] width 450 height 29
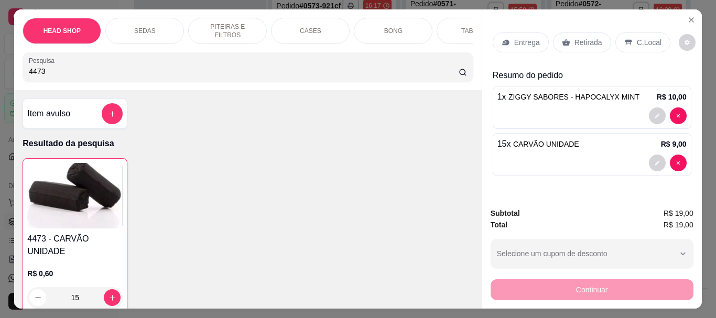
click at [63, 76] on input "4473" at bounding box center [244, 71] width 430 height 10
type input "4"
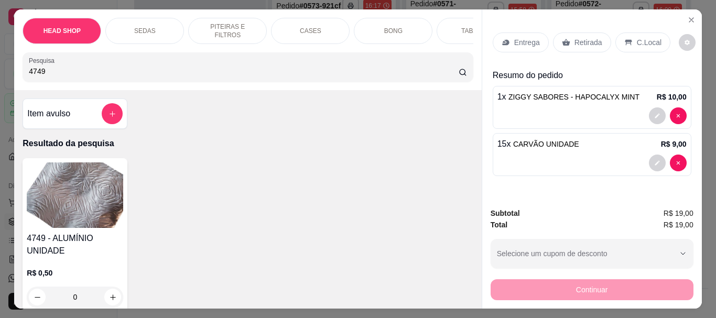
type input "4749"
click at [98, 192] on img at bounding box center [75, 196] width 96 height 66
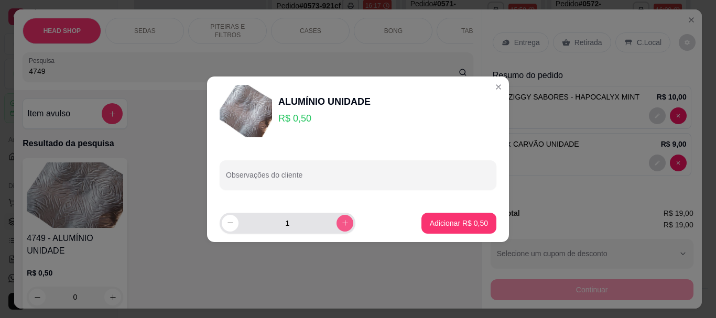
click at [337, 224] on button "increase-product-quantity" at bounding box center [345, 223] width 17 height 17
type input "2"
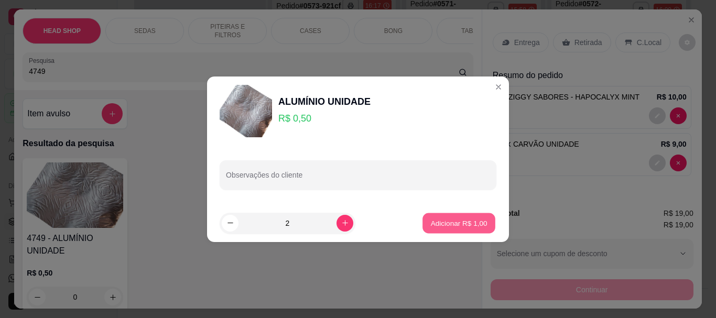
click at [435, 216] on button "Adicionar R$ 1,00" at bounding box center [459, 223] width 73 height 20
type input "2"
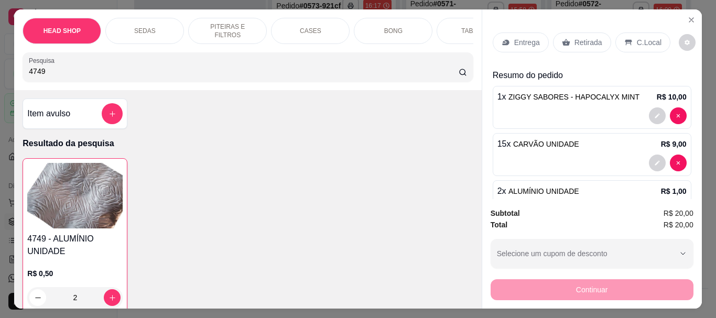
click at [583, 37] on p "Retirada" at bounding box center [589, 42] width 28 height 10
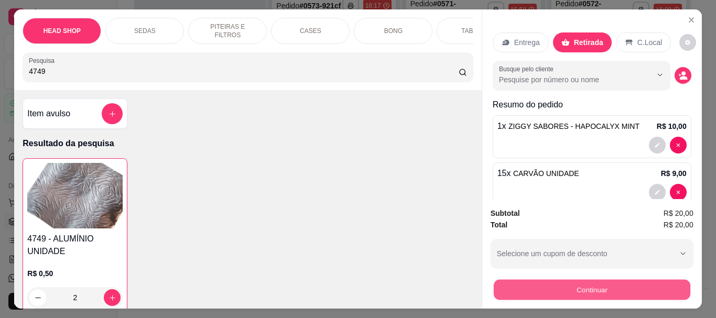
click at [567, 282] on button "Continuar" at bounding box center [591, 290] width 197 height 20
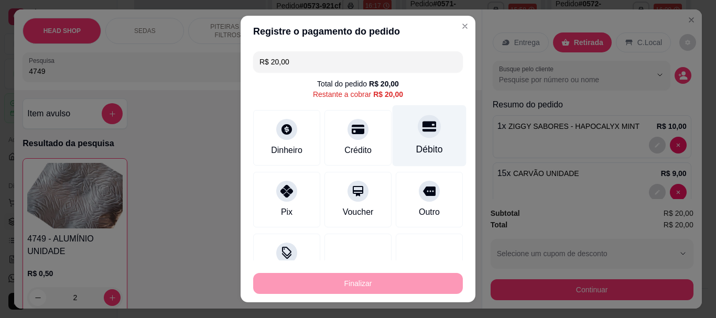
click at [401, 142] on div "Débito" at bounding box center [430, 135] width 74 height 61
type input "R$ 0,00"
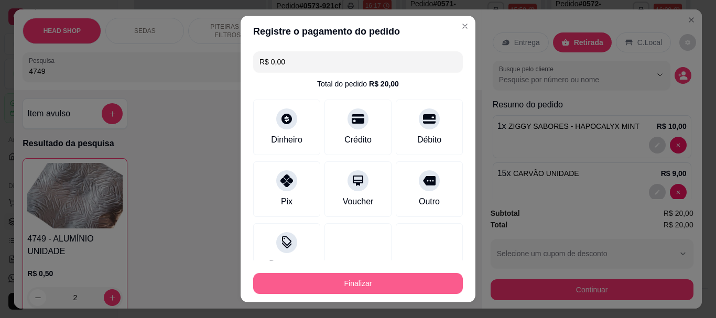
click at [417, 286] on button "Finalizar" at bounding box center [358, 283] width 210 height 21
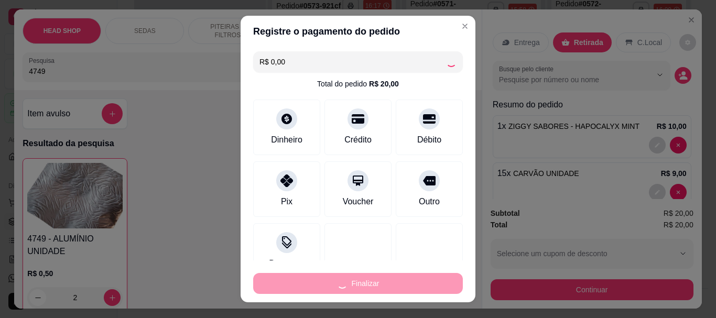
type input "0"
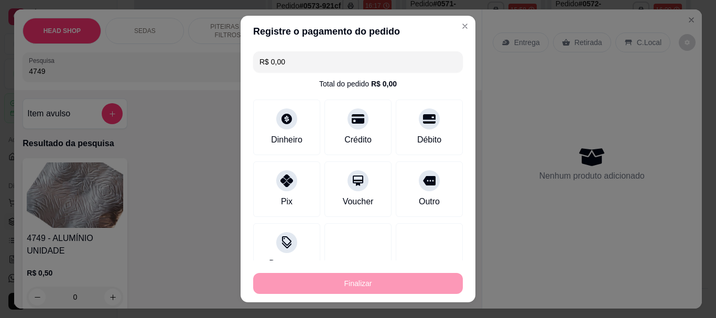
type input "-R$ 20,00"
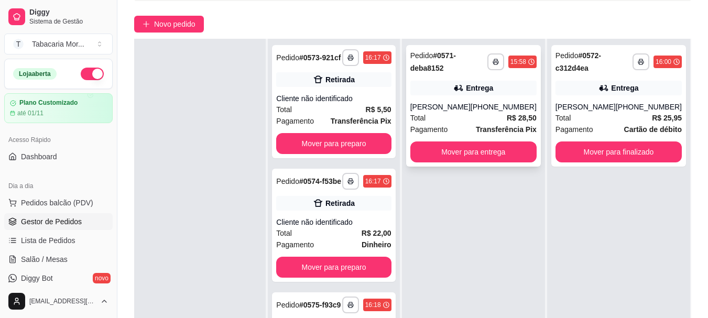
scroll to position [160, 0]
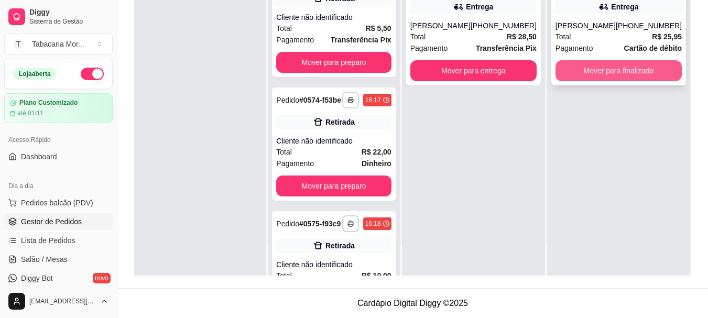
click at [630, 74] on button "Mover para finalizado" at bounding box center [619, 70] width 126 height 21
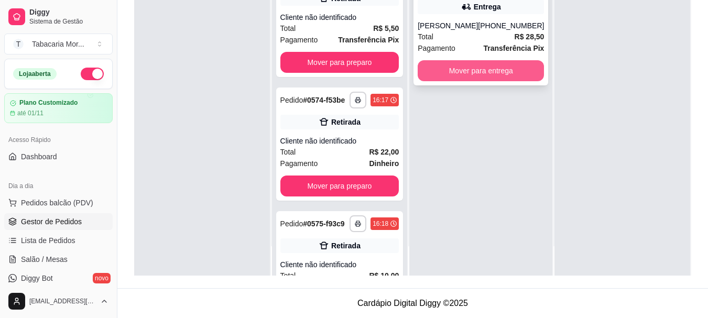
click at [506, 71] on button "Mover para entrega" at bounding box center [481, 70] width 126 height 21
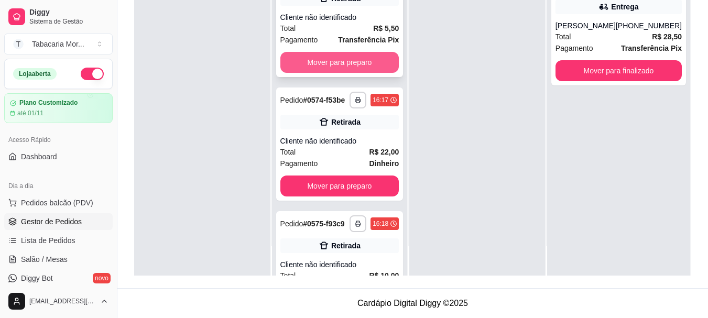
click at [337, 67] on button "Mover para preparo" at bounding box center [340, 62] width 119 height 21
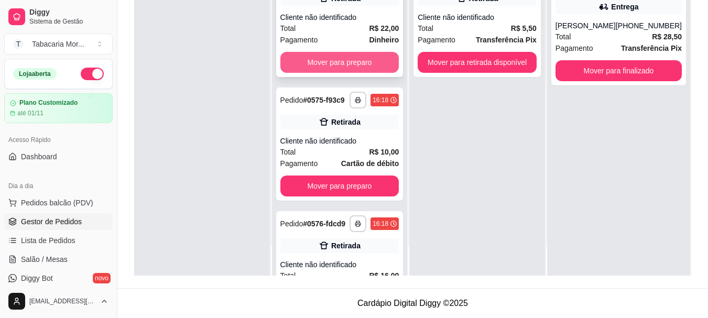
click at [353, 69] on button "Mover para preparo" at bounding box center [340, 62] width 119 height 21
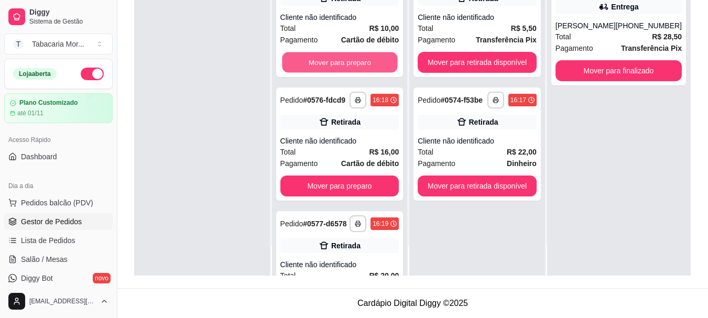
click at [353, 72] on button "Mover para preparo" at bounding box center [339, 62] width 115 height 20
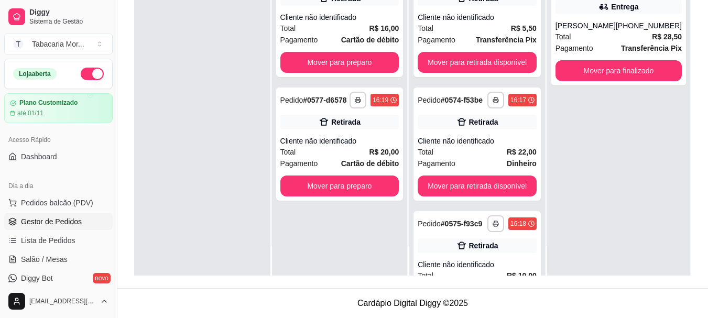
click at [354, 74] on div "**********" at bounding box center [339, 20] width 127 height 113
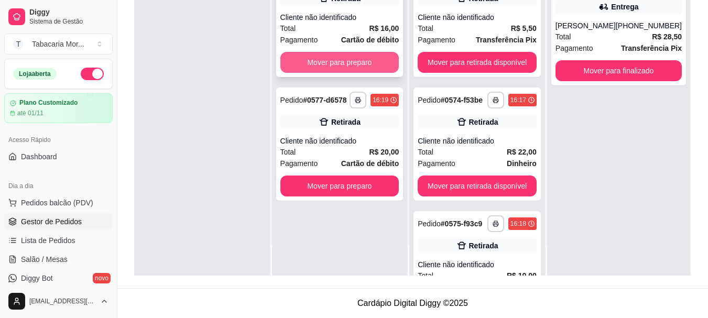
click at [345, 60] on button "Mover para preparo" at bounding box center [340, 62] width 119 height 21
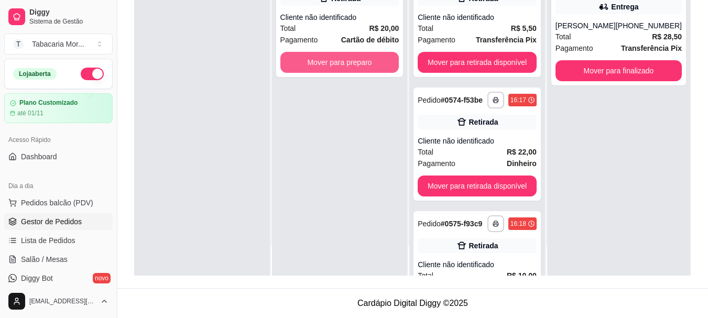
click at [349, 63] on button "Mover para preparo" at bounding box center [340, 62] width 119 height 21
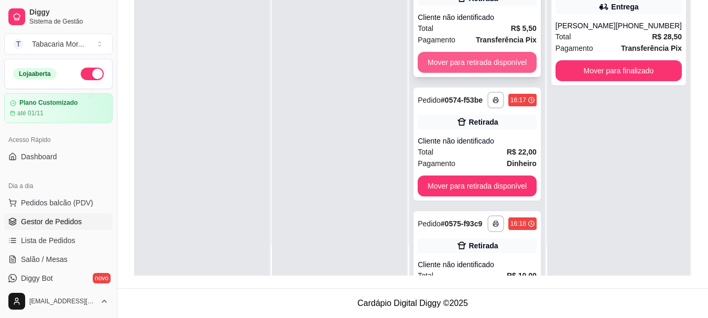
click at [447, 61] on button "Mover para retirada disponível" at bounding box center [477, 62] width 119 height 21
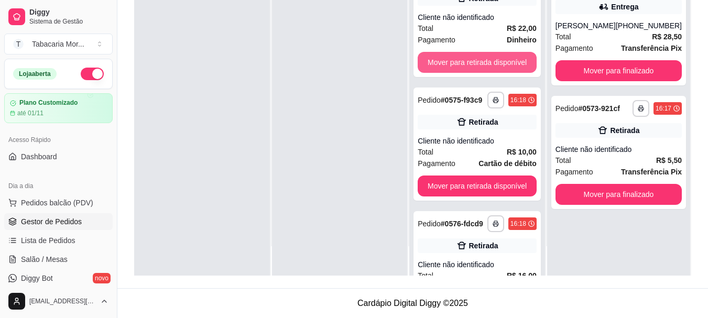
click at [447, 61] on button "Mover para retirada disponível" at bounding box center [477, 62] width 119 height 21
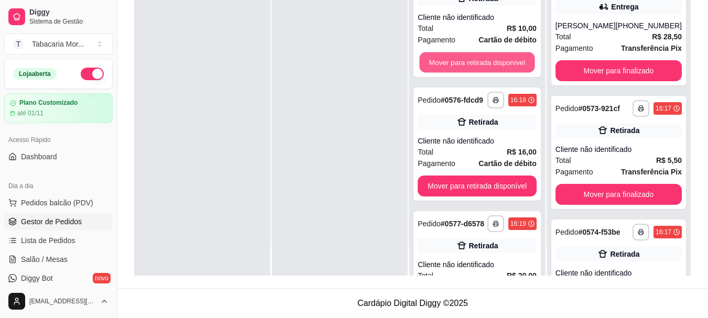
click at [448, 62] on button "Mover para retirada disponível" at bounding box center [477, 62] width 115 height 20
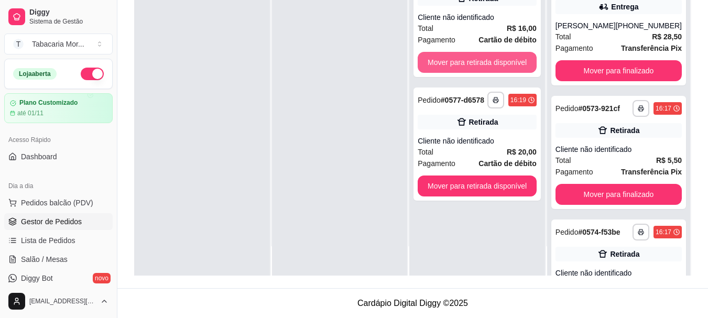
click at [448, 62] on button "Mover para retirada disponível" at bounding box center [477, 62] width 119 height 21
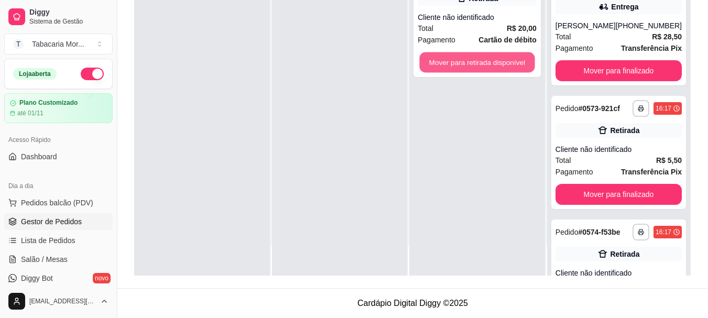
click at [448, 62] on button "Mover para retirada disponível" at bounding box center [477, 62] width 115 height 20
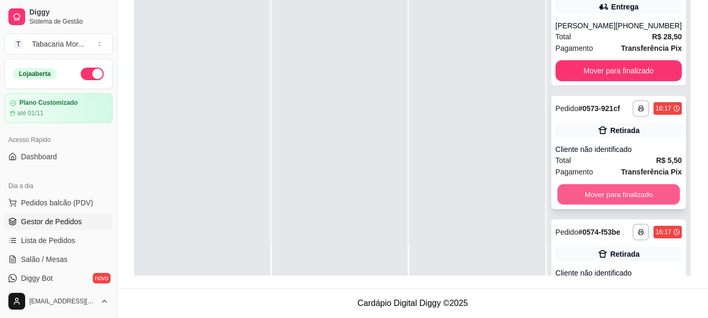
click at [594, 200] on button "Mover para finalizado" at bounding box center [618, 195] width 123 height 20
click at [594, 200] on button "Mover para finalizado" at bounding box center [619, 194] width 126 height 21
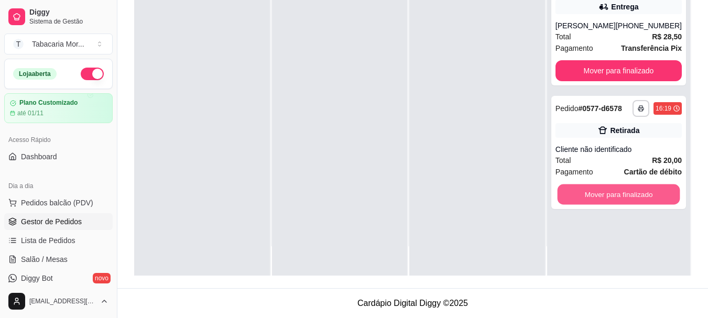
click at [594, 200] on button "Mover para finalizado" at bounding box center [618, 195] width 123 height 20
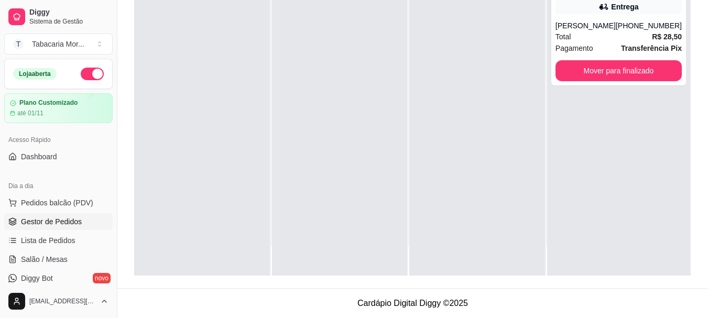
scroll to position [0, 0]
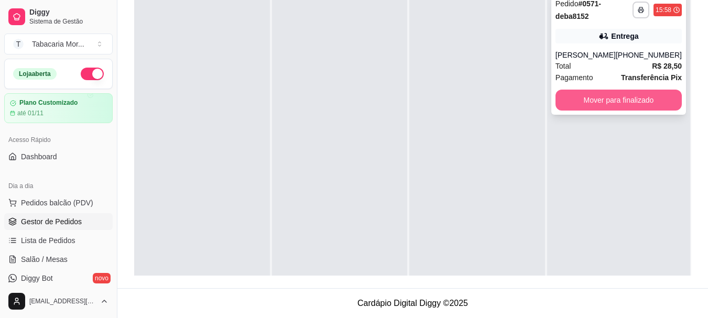
click at [622, 98] on button "Mover para finalizado" at bounding box center [619, 100] width 126 height 21
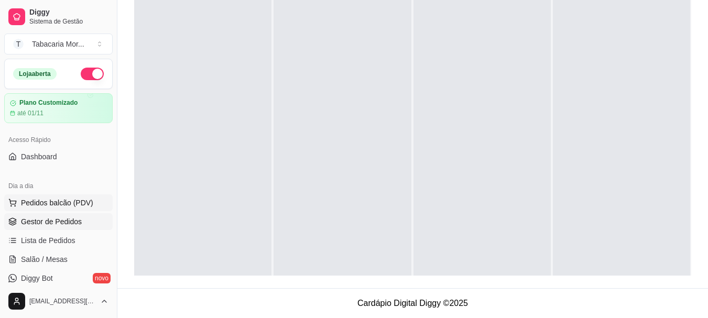
click at [67, 201] on span "Pedidos balcão (PDV)" at bounding box center [57, 203] width 72 height 10
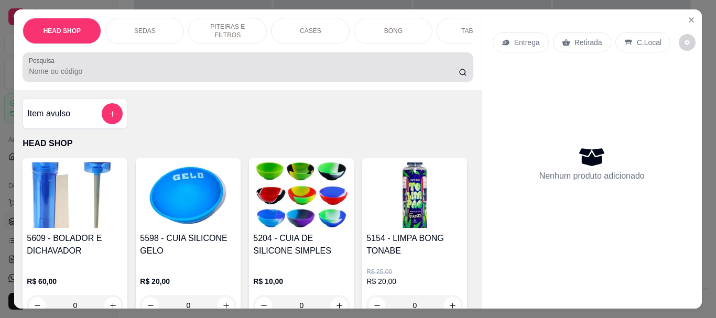
click at [116, 76] on input "Pesquisa" at bounding box center [244, 71] width 430 height 10
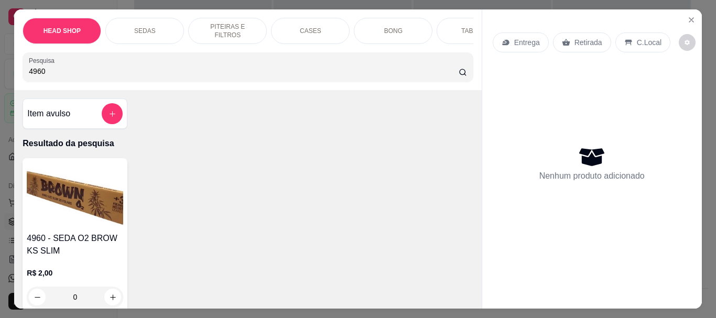
type input "4960"
click at [94, 203] on img at bounding box center [75, 196] width 96 height 66
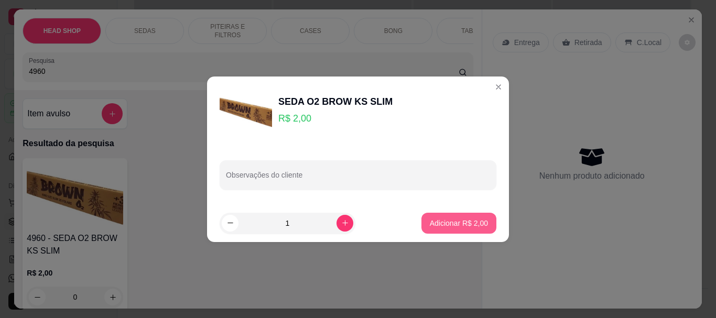
click at [464, 220] on p "Adicionar R$ 2,00" at bounding box center [459, 223] width 58 height 10
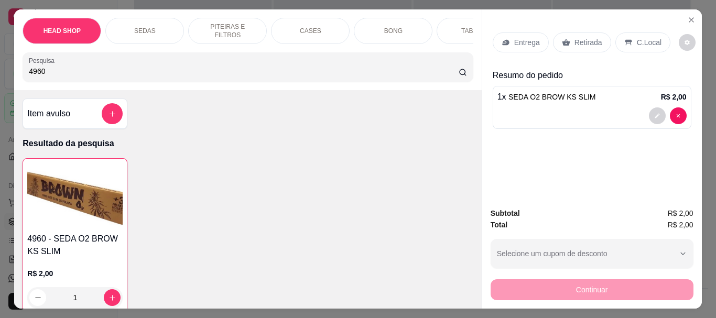
type input "1"
click at [581, 37] on p "Retirada" at bounding box center [589, 42] width 28 height 10
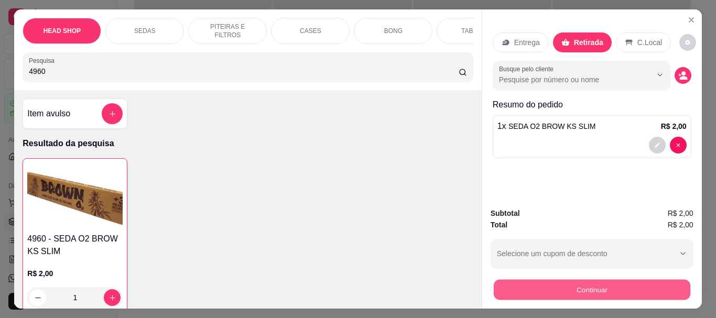
click at [549, 287] on button "Continuar" at bounding box center [591, 290] width 197 height 20
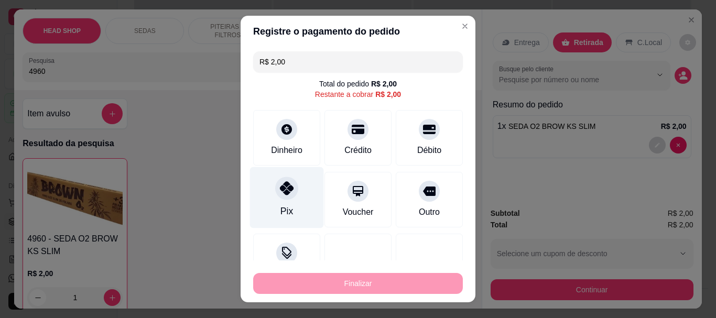
click at [277, 196] on div at bounding box center [286, 188] width 23 height 23
type input "R$ 0,00"
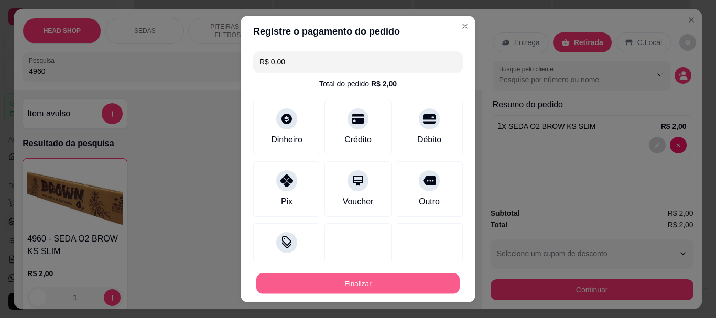
click at [381, 284] on button "Finalizar" at bounding box center [357, 283] width 203 height 20
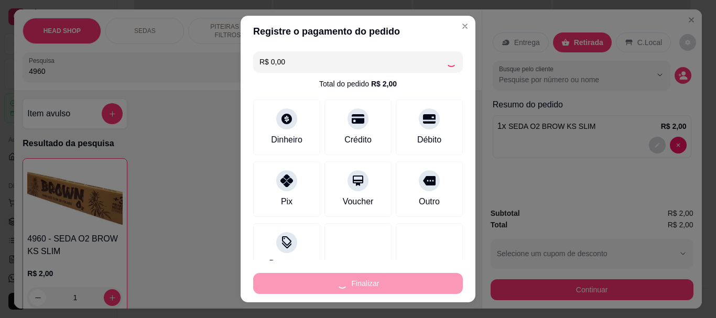
type input "0"
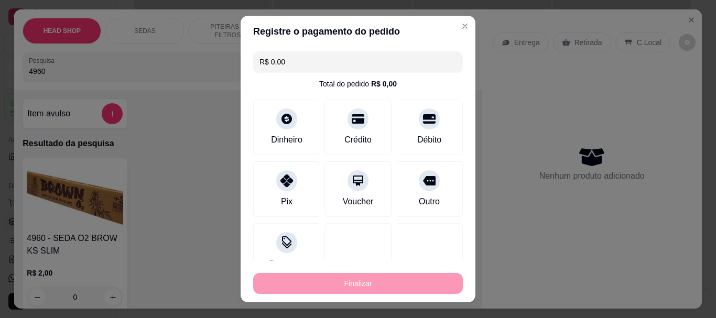
type input "-R$ 2,00"
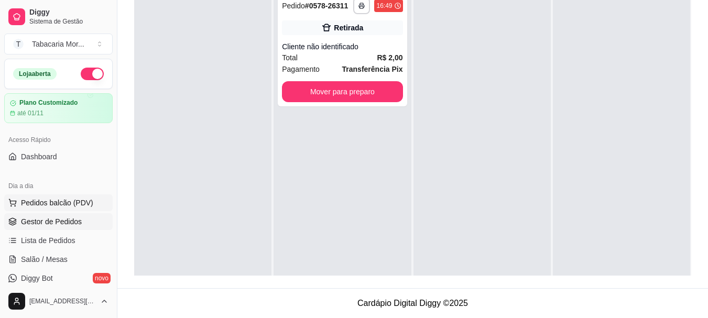
click at [64, 198] on span "Pedidos balcão (PDV)" at bounding box center [57, 203] width 72 height 10
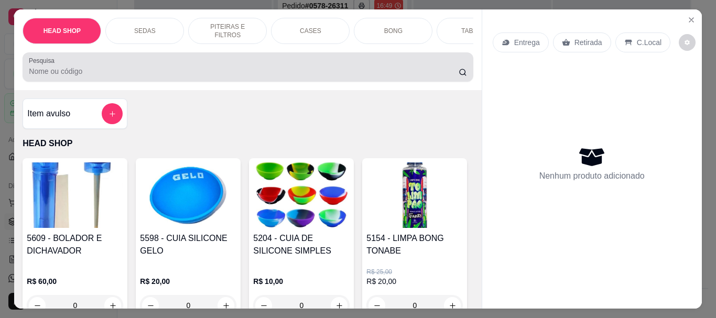
click at [62, 70] on input "Pesquisa" at bounding box center [244, 71] width 430 height 10
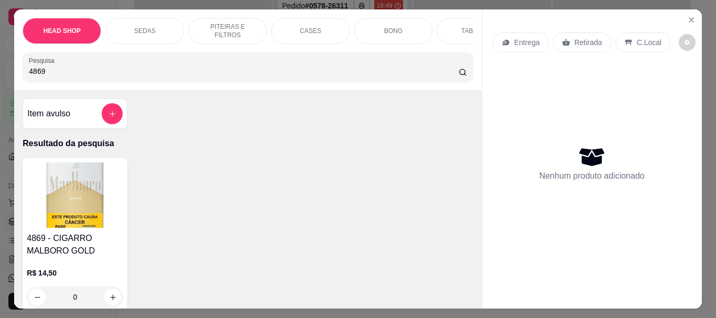
type input "4869"
click at [74, 228] on img at bounding box center [75, 196] width 96 height 66
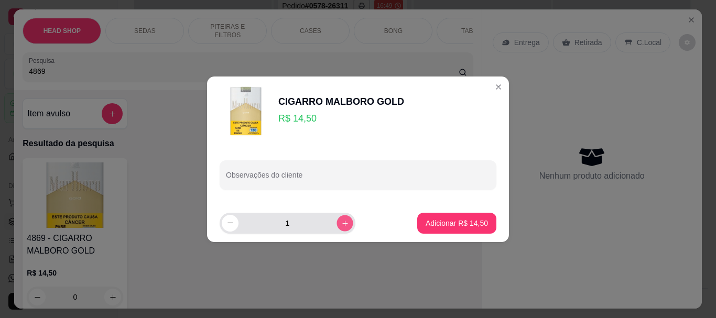
click at [342, 227] on button "increase-product-quantity" at bounding box center [345, 223] width 16 height 16
type input "2"
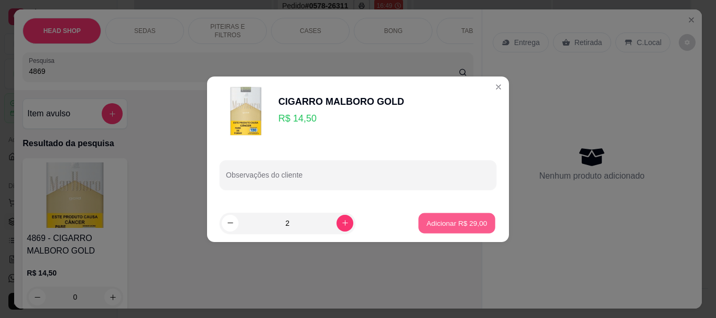
click at [437, 225] on p "Adicionar R$ 29,00" at bounding box center [457, 223] width 61 height 10
type input "2"
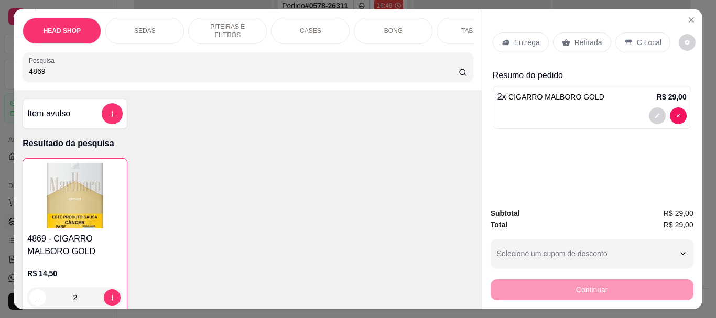
click at [582, 39] on p "Retirada" at bounding box center [589, 42] width 28 height 10
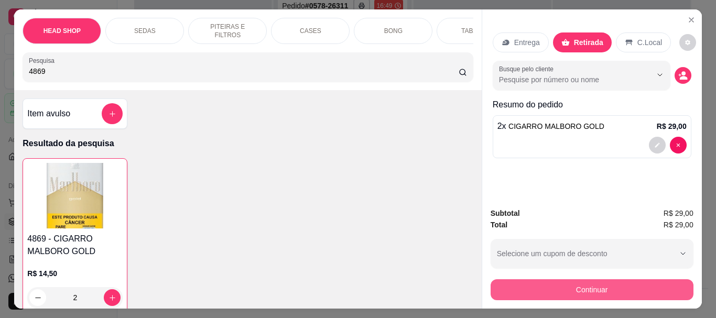
click at [584, 282] on button "Continuar" at bounding box center [592, 290] width 203 height 21
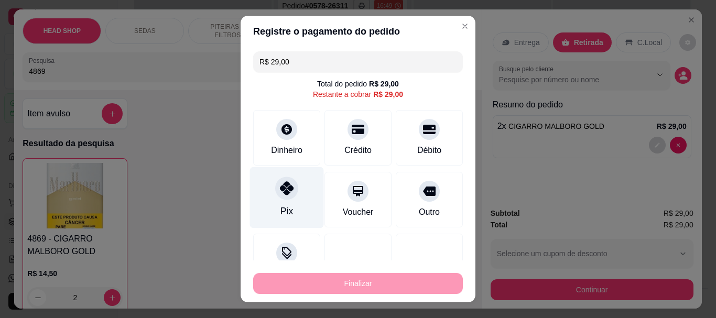
click at [275, 195] on div at bounding box center [286, 188] width 23 height 23
type input "R$ 0,00"
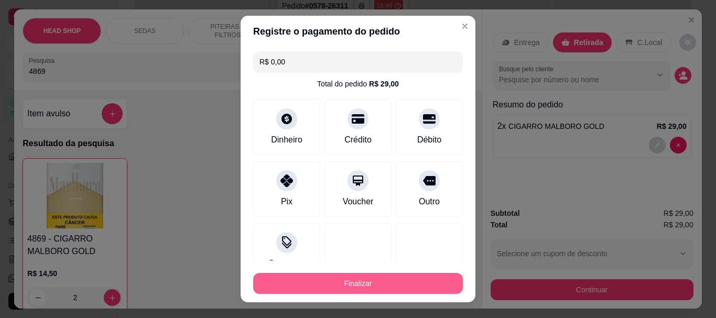
click at [360, 285] on button "Finalizar" at bounding box center [358, 283] width 210 height 21
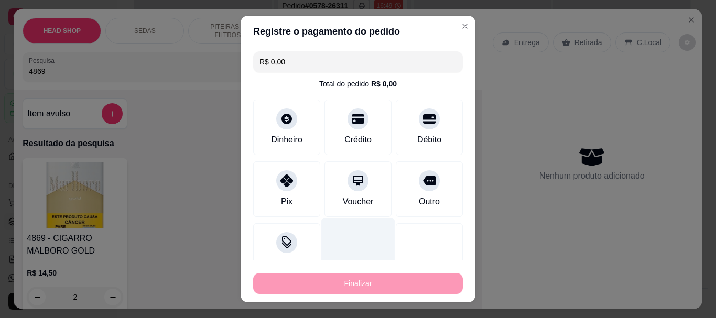
type input "0"
type input "-R$ 29,00"
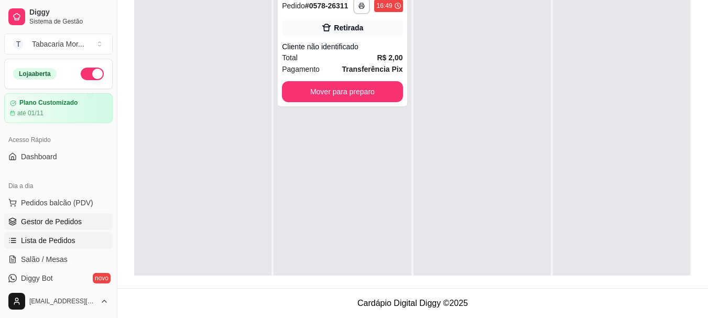
click at [63, 237] on span "Lista de Pedidos" at bounding box center [48, 240] width 55 height 10
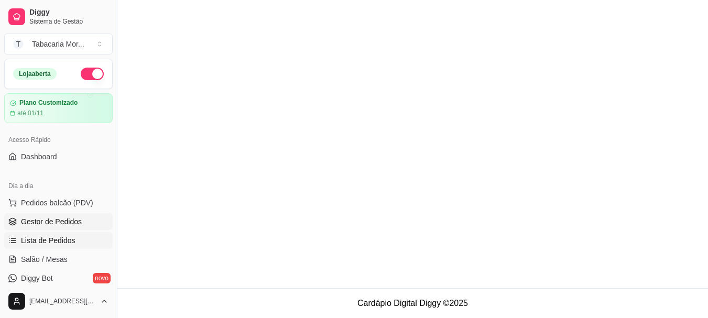
click at [65, 218] on span "Gestor de Pedidos" at bounding box center [51, 222] width 61 height 10
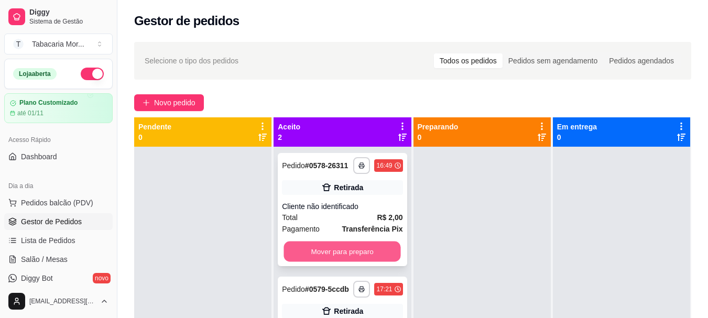
click at [328, 250] on button "Mover para preparo" at bounding box center [342, 252] width 117 height 20
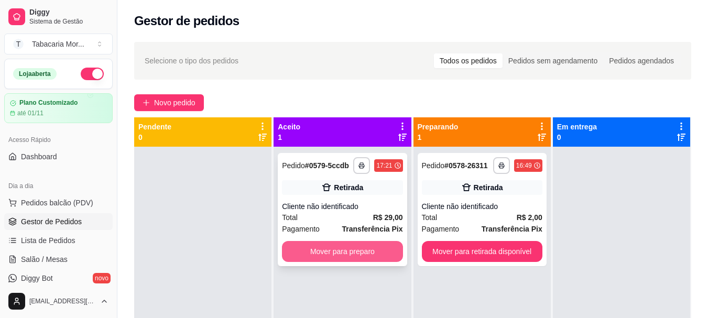
click at [357, 253] on button "Mover para preparo" at bounding box center [342, 251] width 121 height 21
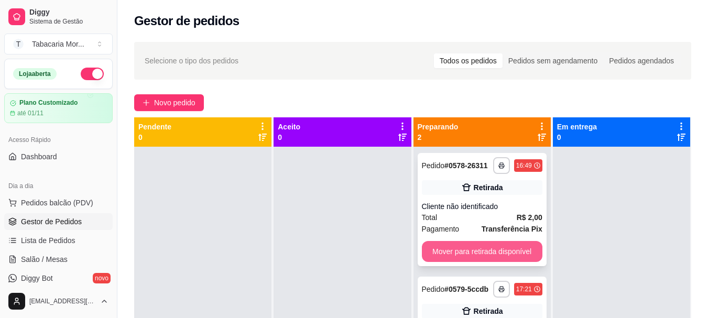
click at [470, 251] on button "Mover para retirada disponível" at bounding box center [482, 251] width 121 height 21
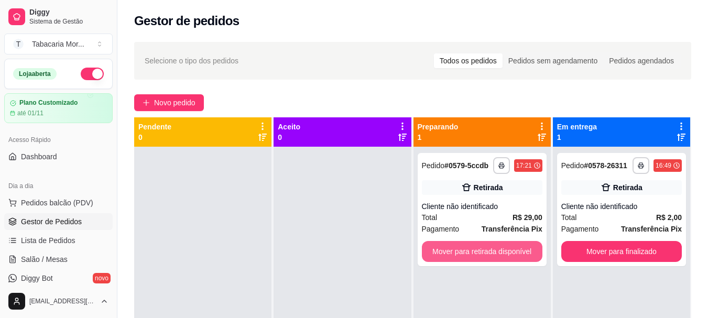
click at [481, 251] on button "Mover para retirada disponível" at bounding box center [482, 251] width 121 height 21
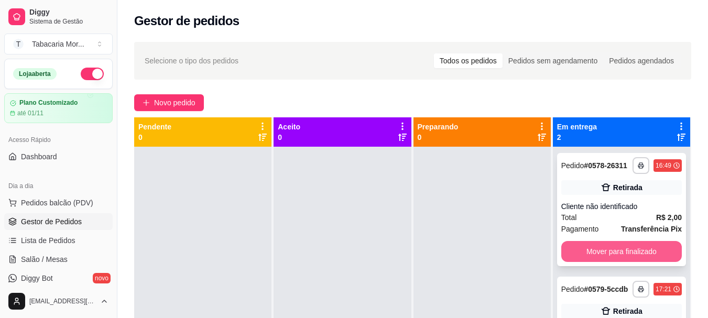
click at [575, 248] on button "Mover para finalizado" at bounding box center [622, 251] width 121 height 21
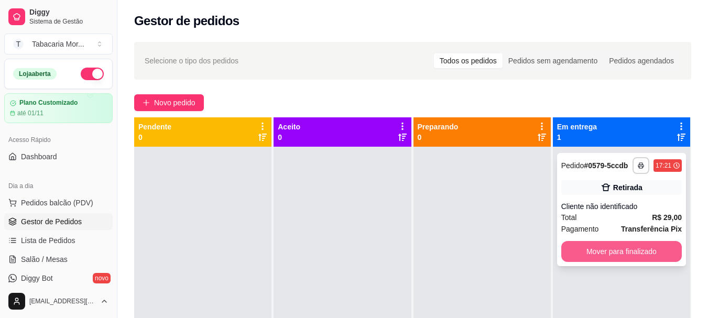
click at [576, 252] on button "Mover para finalizado" at bounding box center [622, 251] width 121 height 21
